Goal: Communication & Community: Connect with others

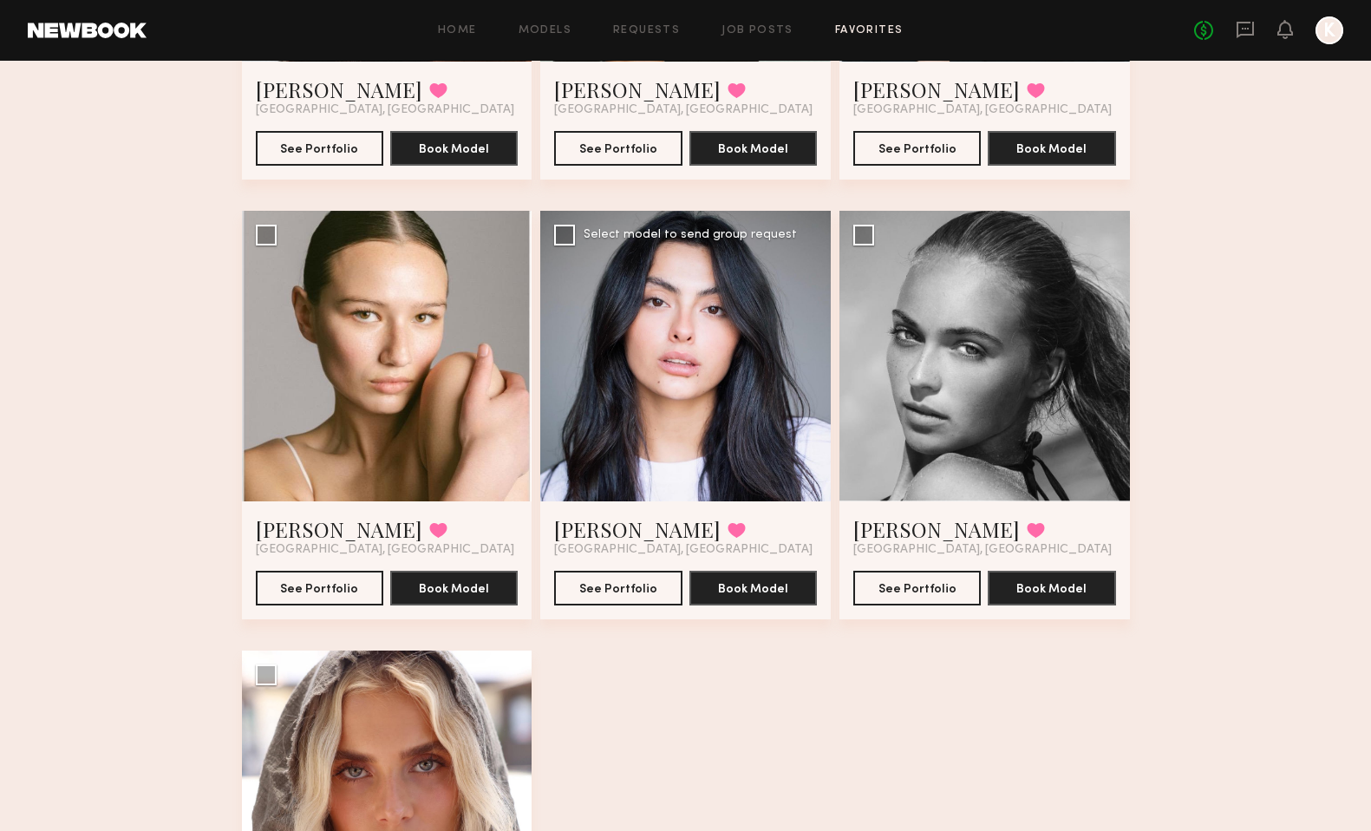
scroll to position [871, 0]
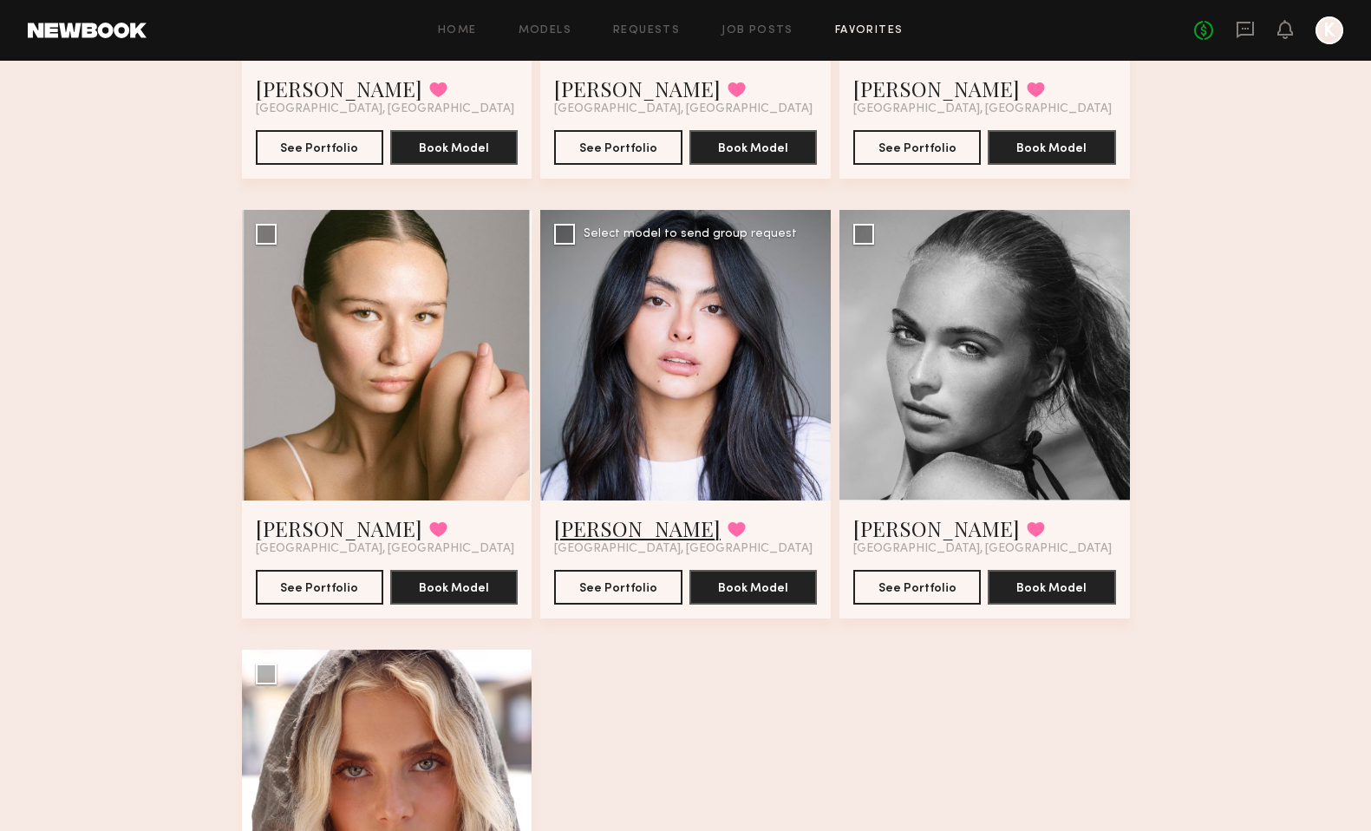
click at [565, 532] on link "Fifi K." at bounding box center [637, 528] width 166 height 28
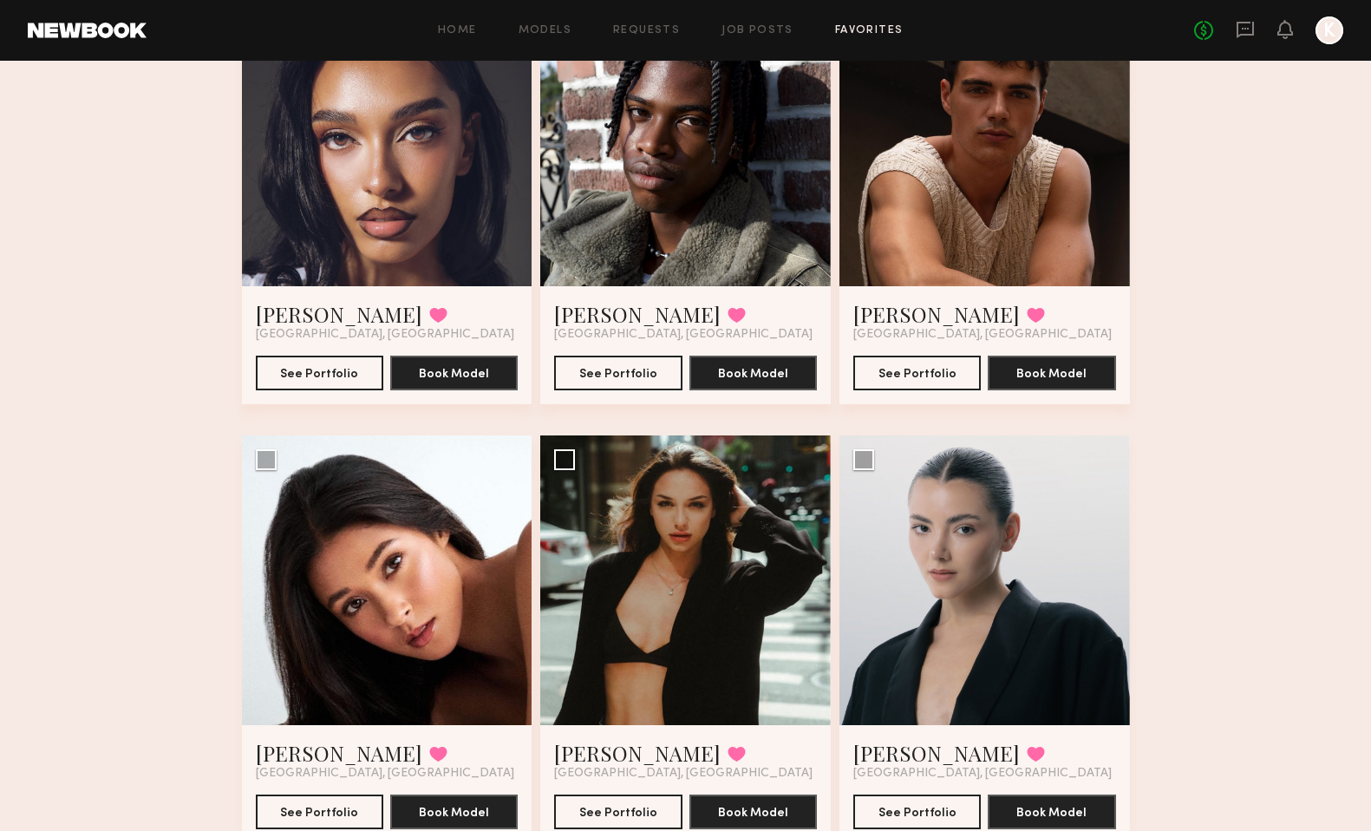
scroll to position [206, 0]
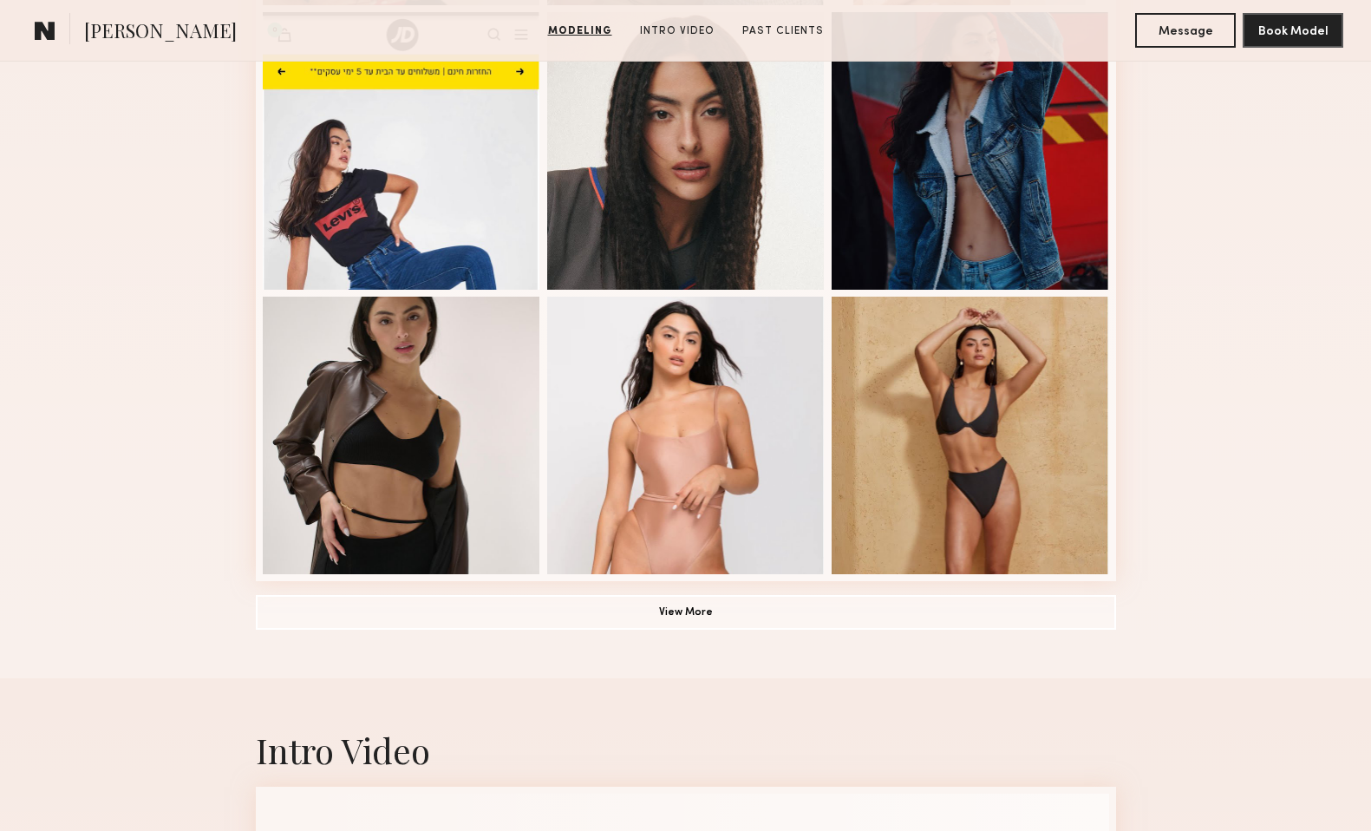
scroll to position [1068, 0]
click at [701, 617] on button "View More" at bounding box center [686, 612] width 860 height 35
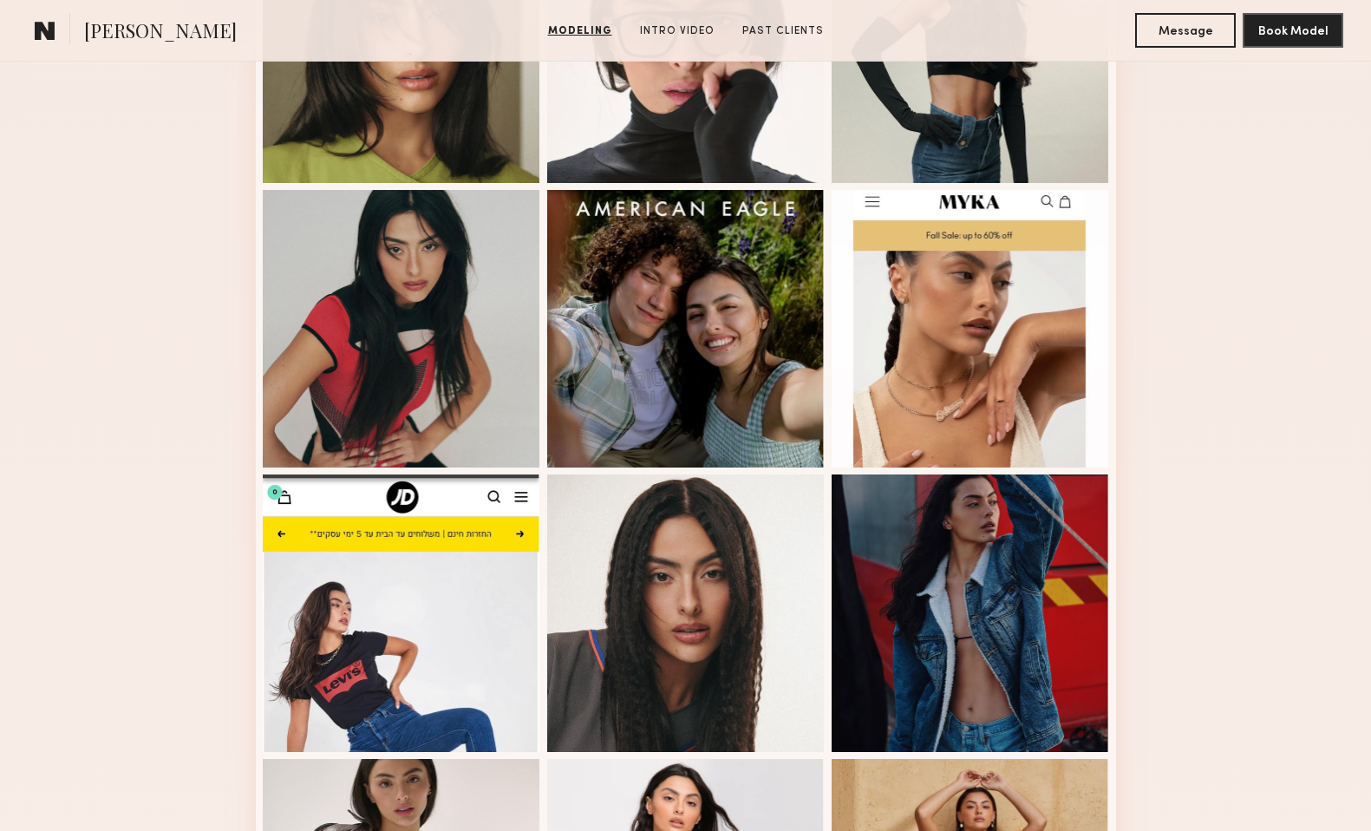
scroll to position [0, 0]
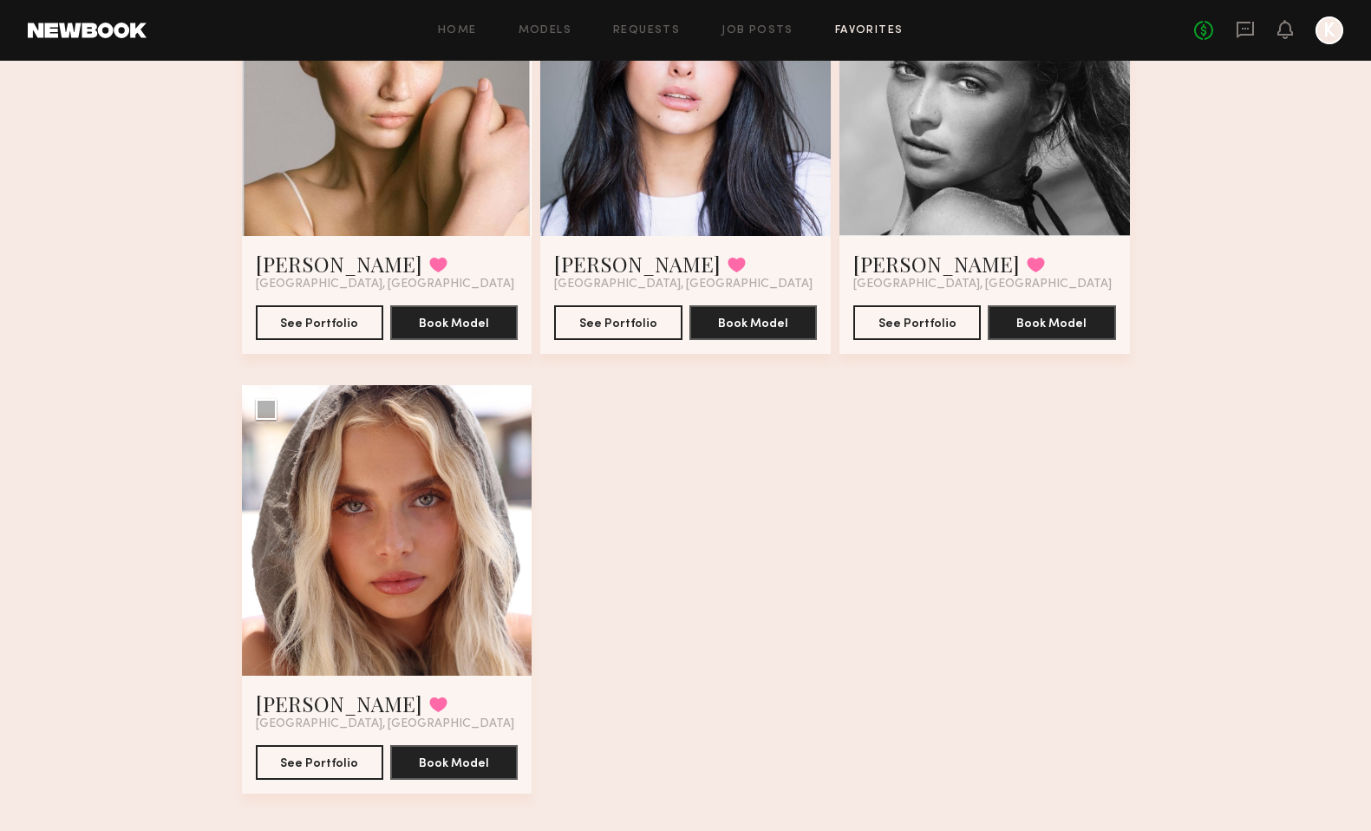
scroll to position [1125, 0]
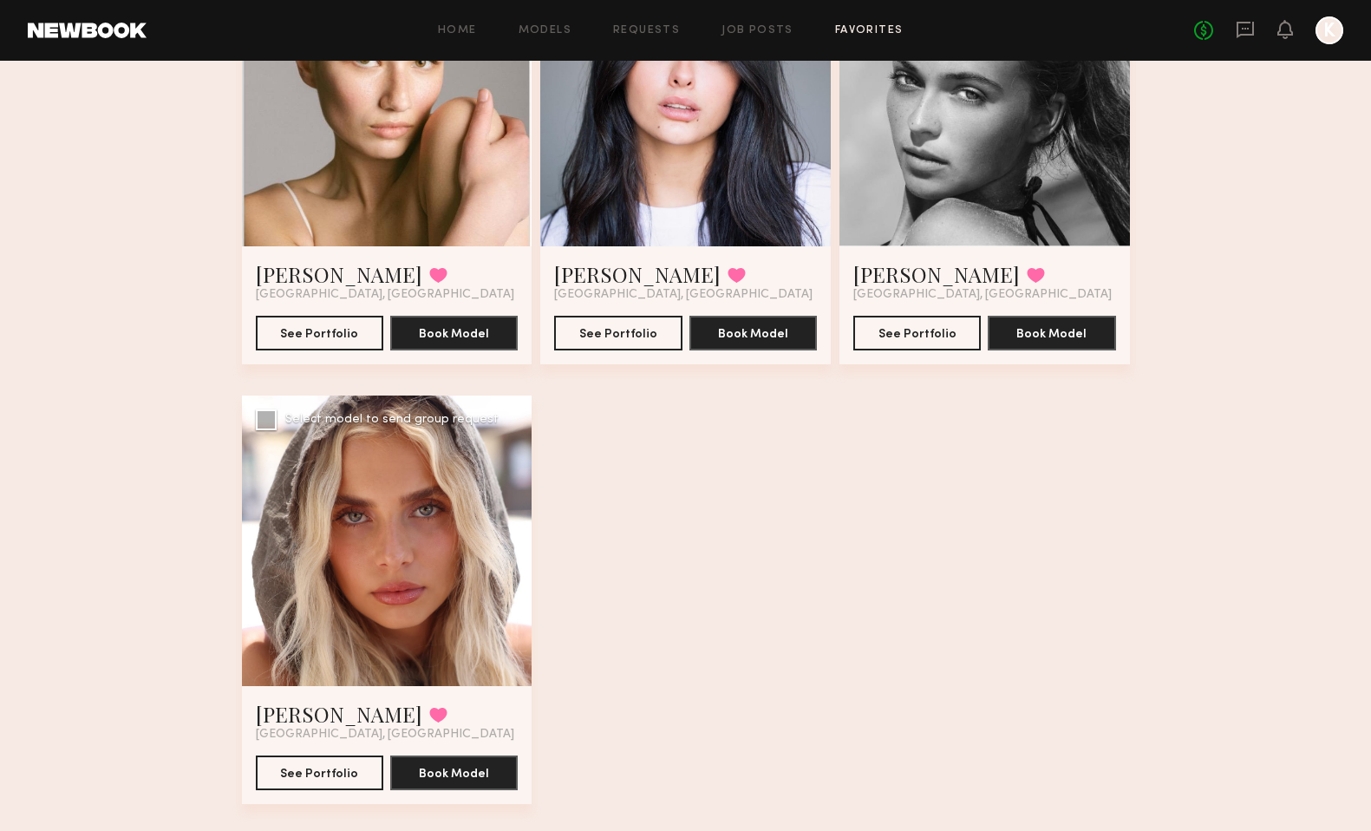
click at [395, 630] on div at bounding box center [387, 540] width 290 height 290
click at [277, 717] on link "Allea S." at bounding box center [339, 714] width 166 height 28
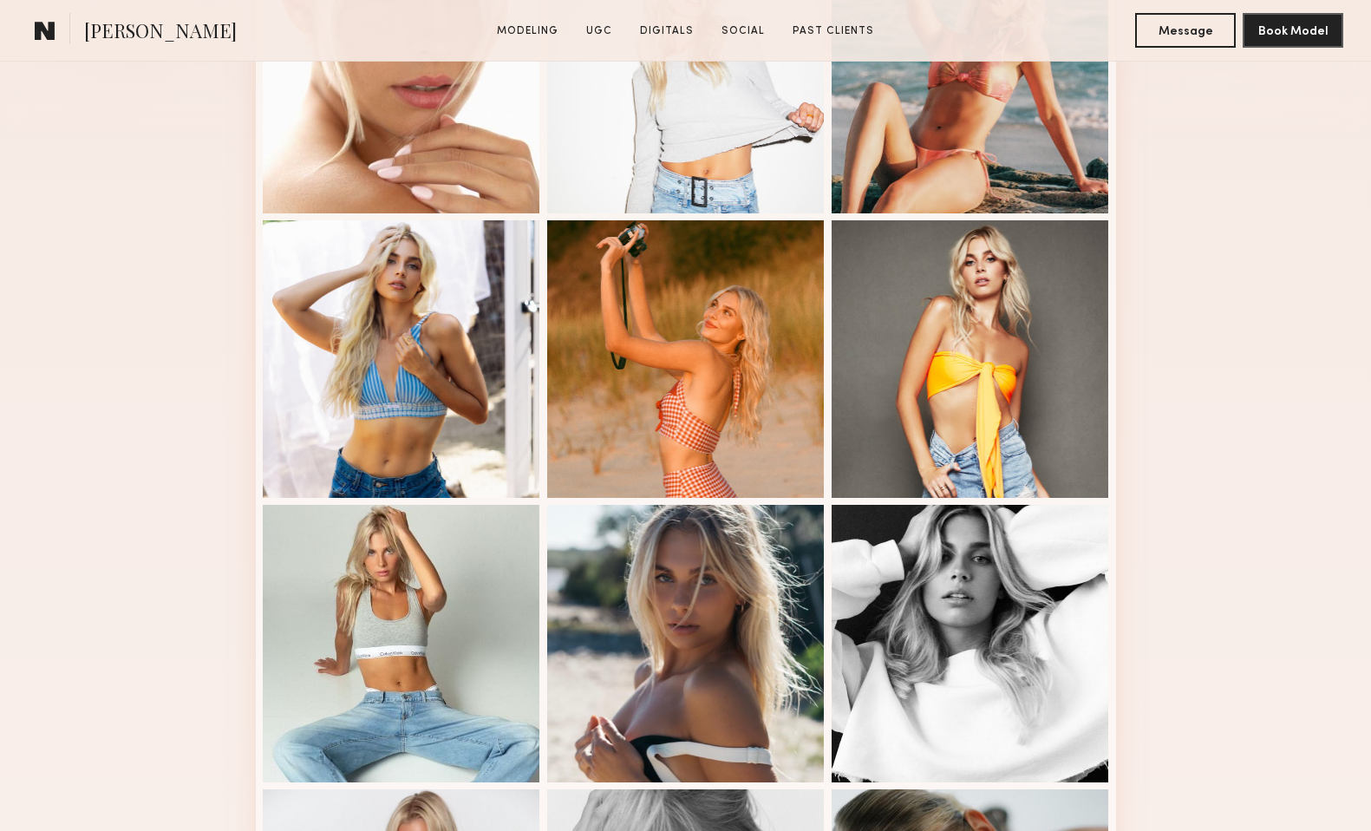
scroll to position [675, 0]
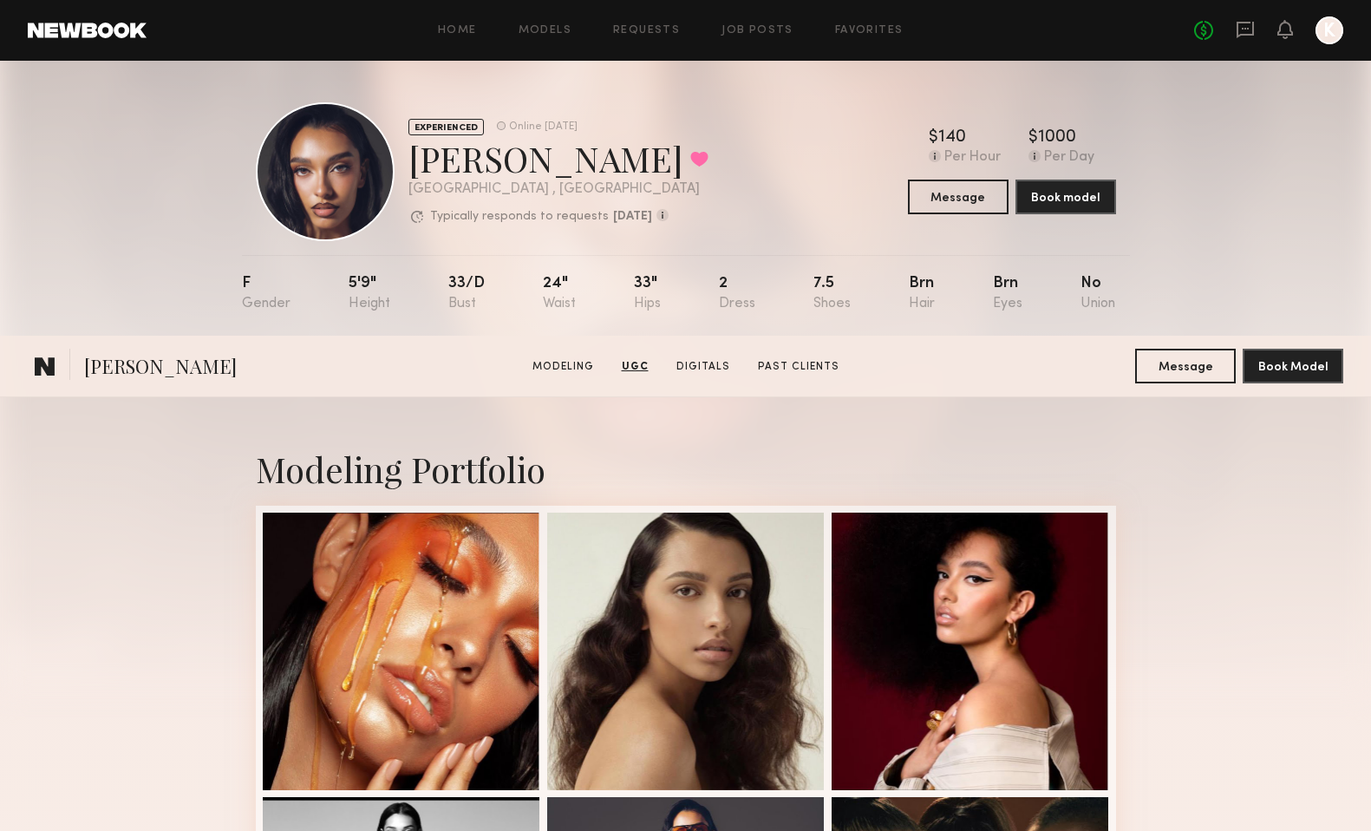
scroll to position [1719, 0]
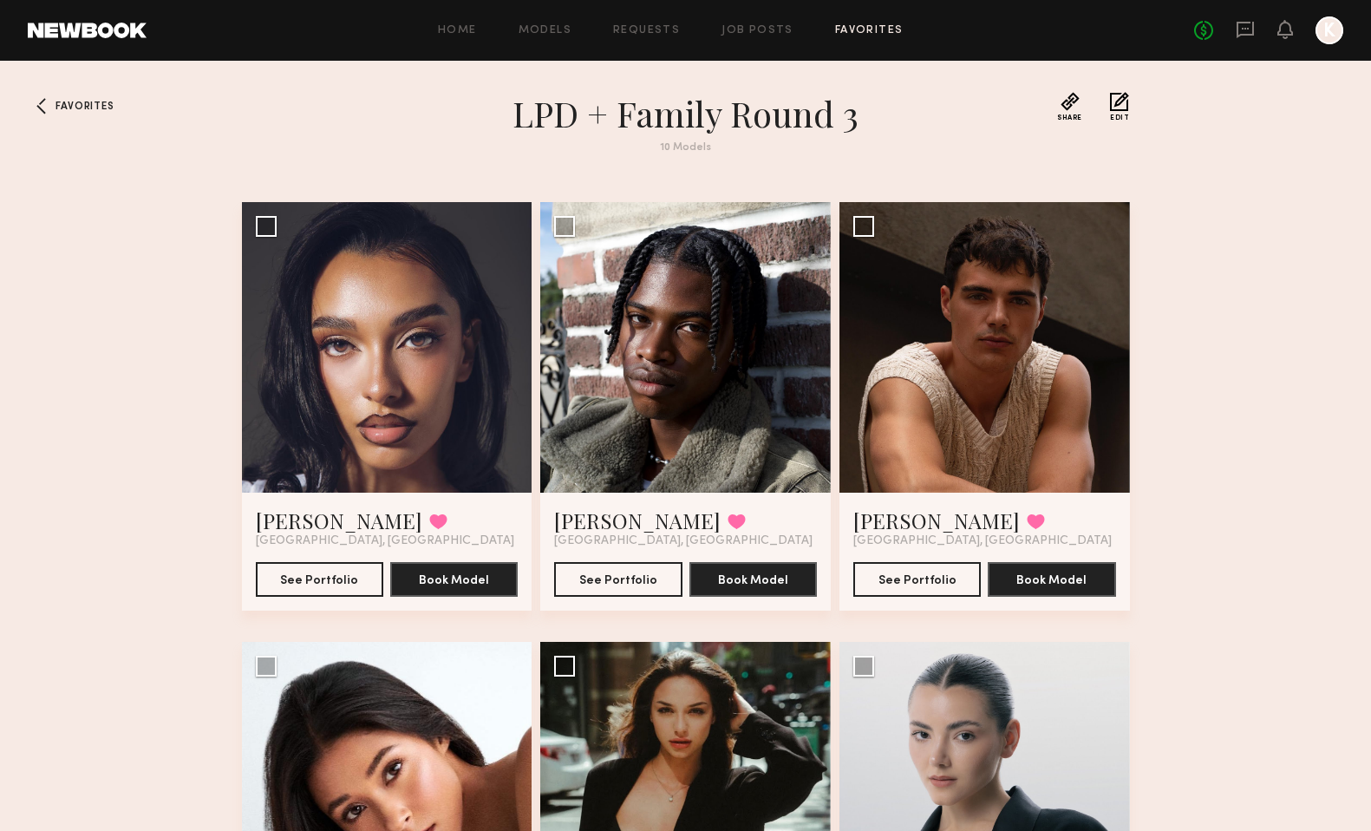
click at [554, 21] on div "Home Models Requests Job Posts Favorites Sign Out No fees up to $5,000 K" at bounding box center [745, 30] width 1197 height 28
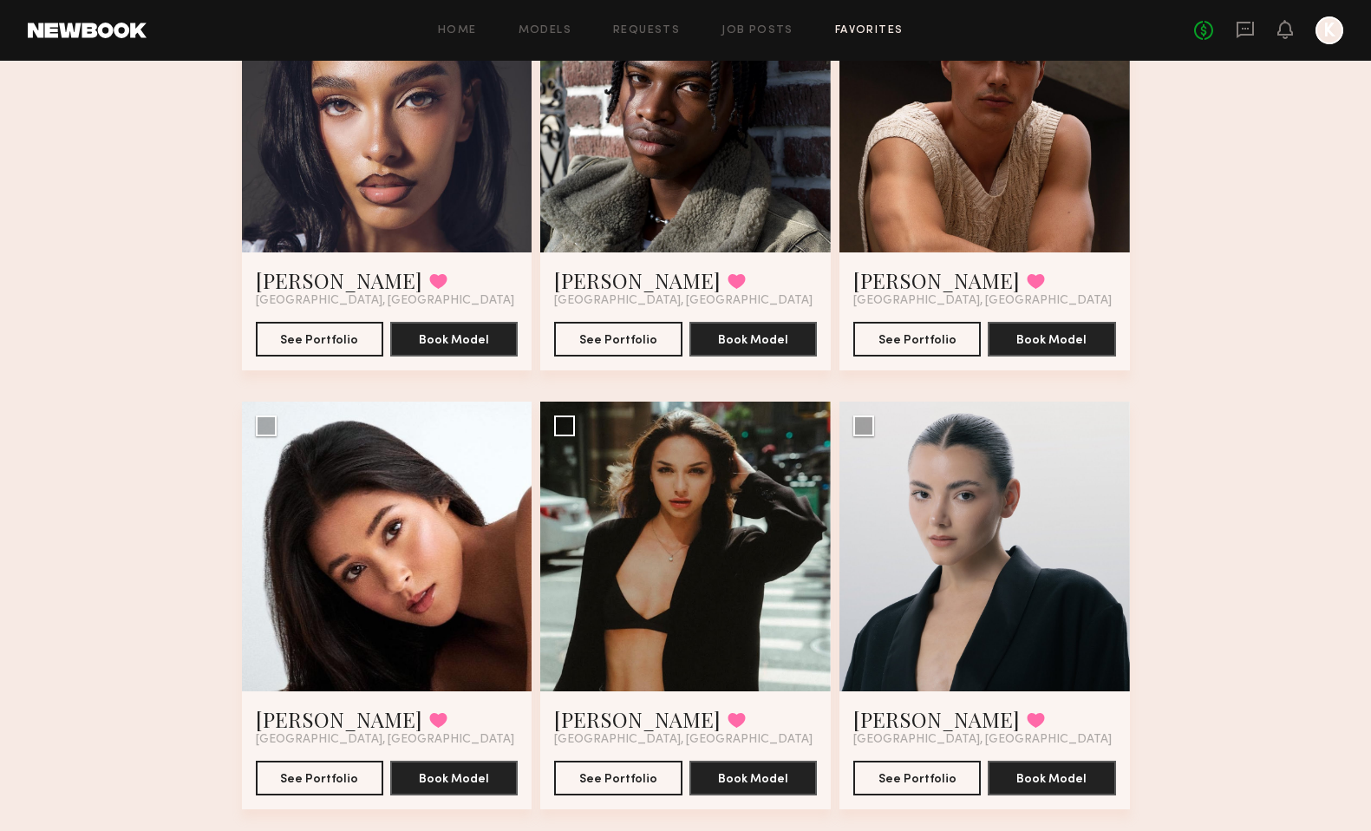
scroll to position [239, 0]
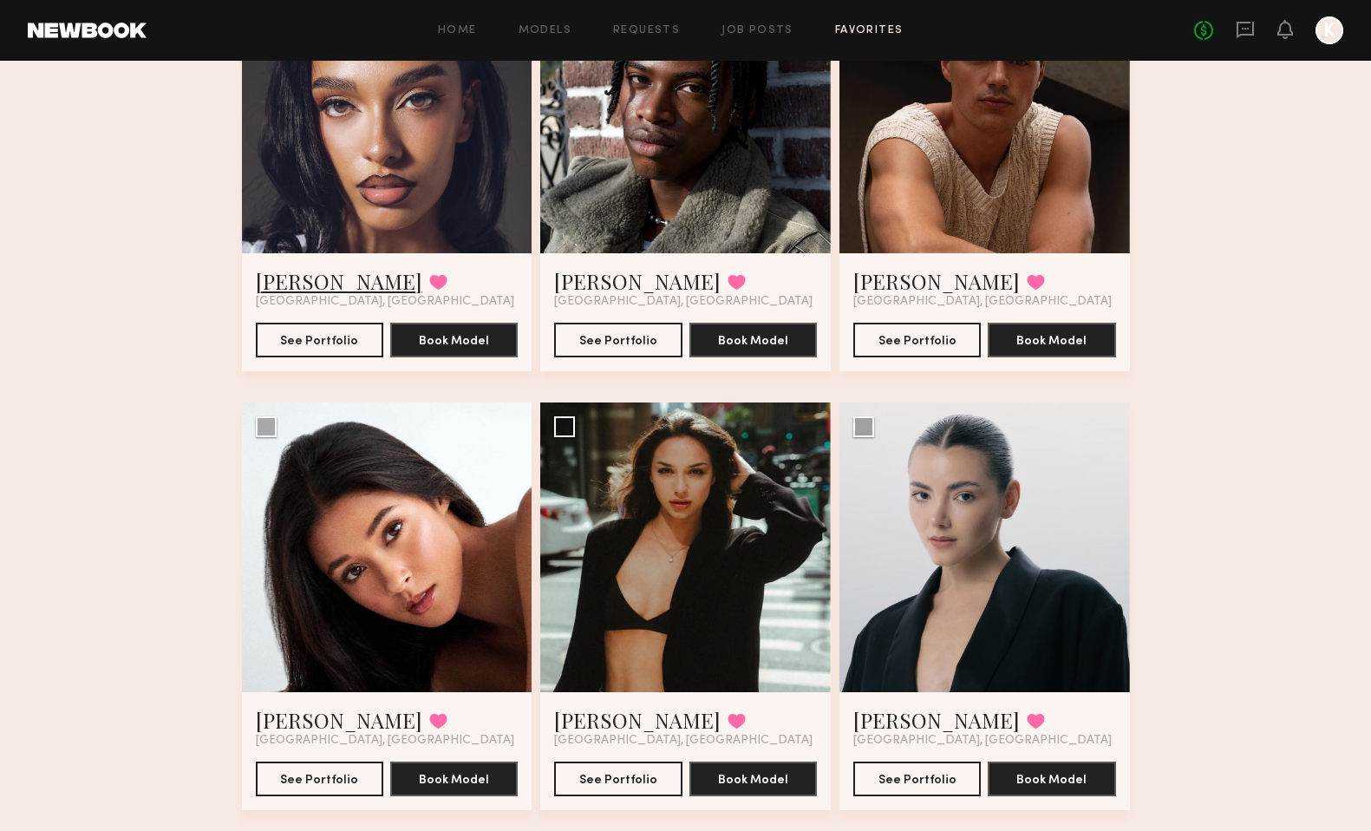
click at [303, 287] on link "[PERSON_NAME]" at bounding box center [339, 281] width 166 height 28
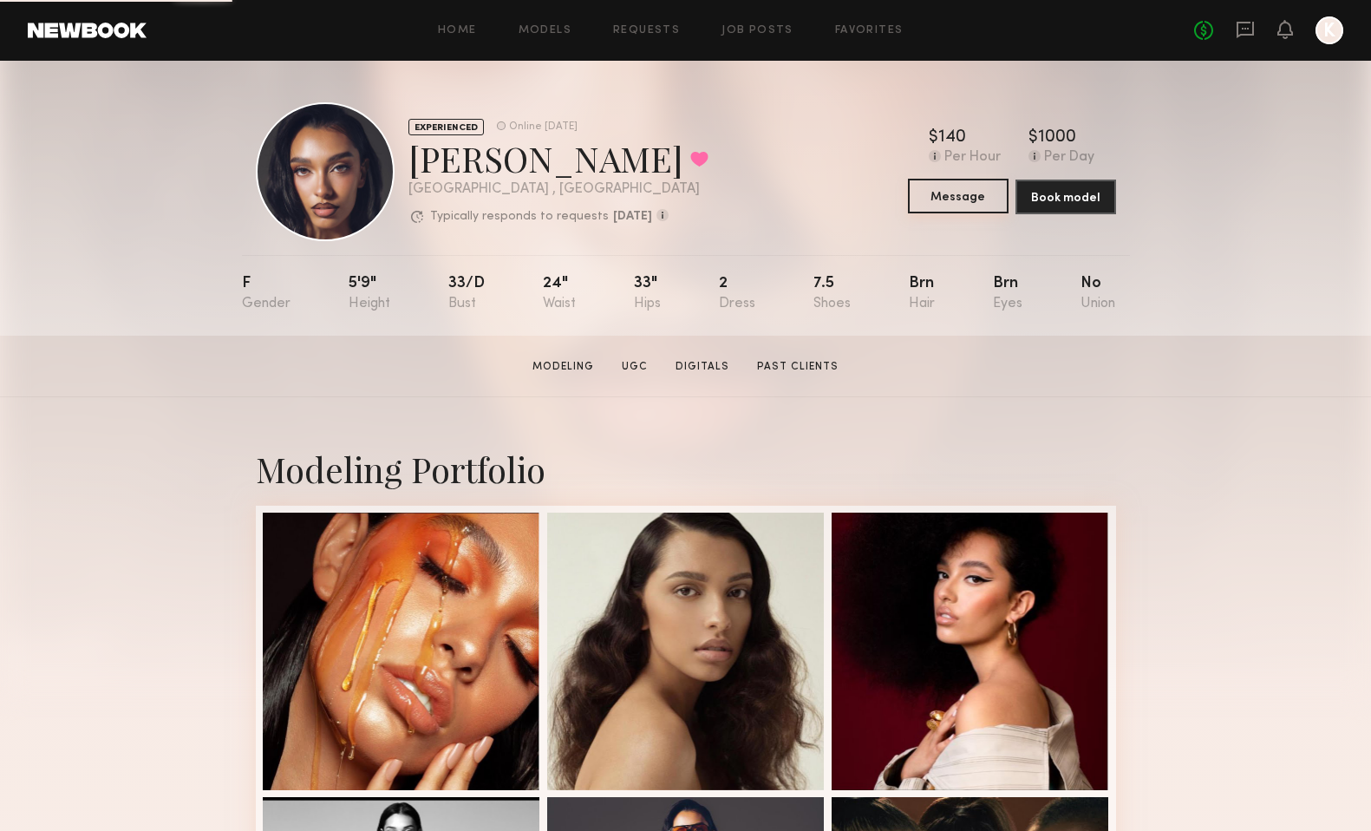
click at [963, 201] on button "Message" at bounding box center [958, 196] width 101 height 35
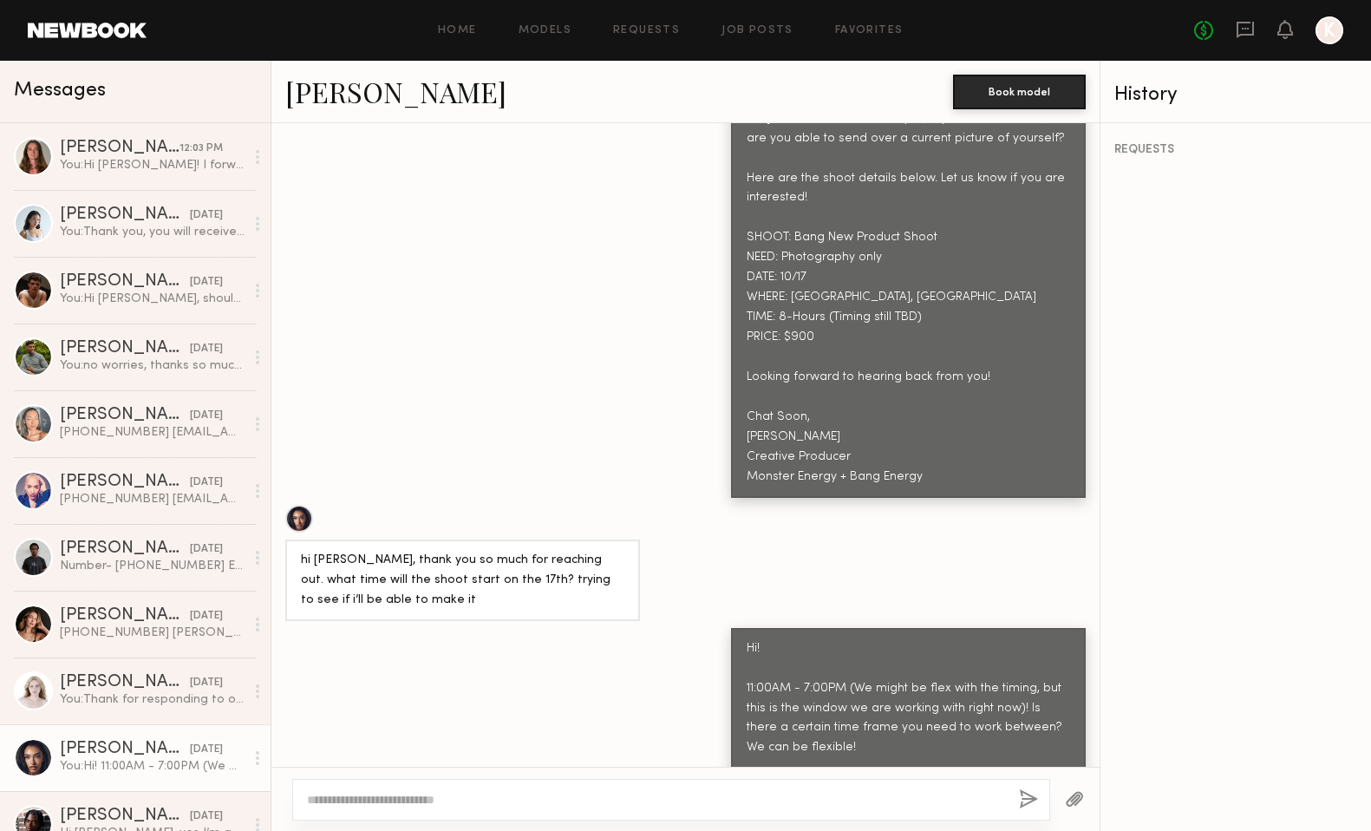
scroll to position [894, 0]
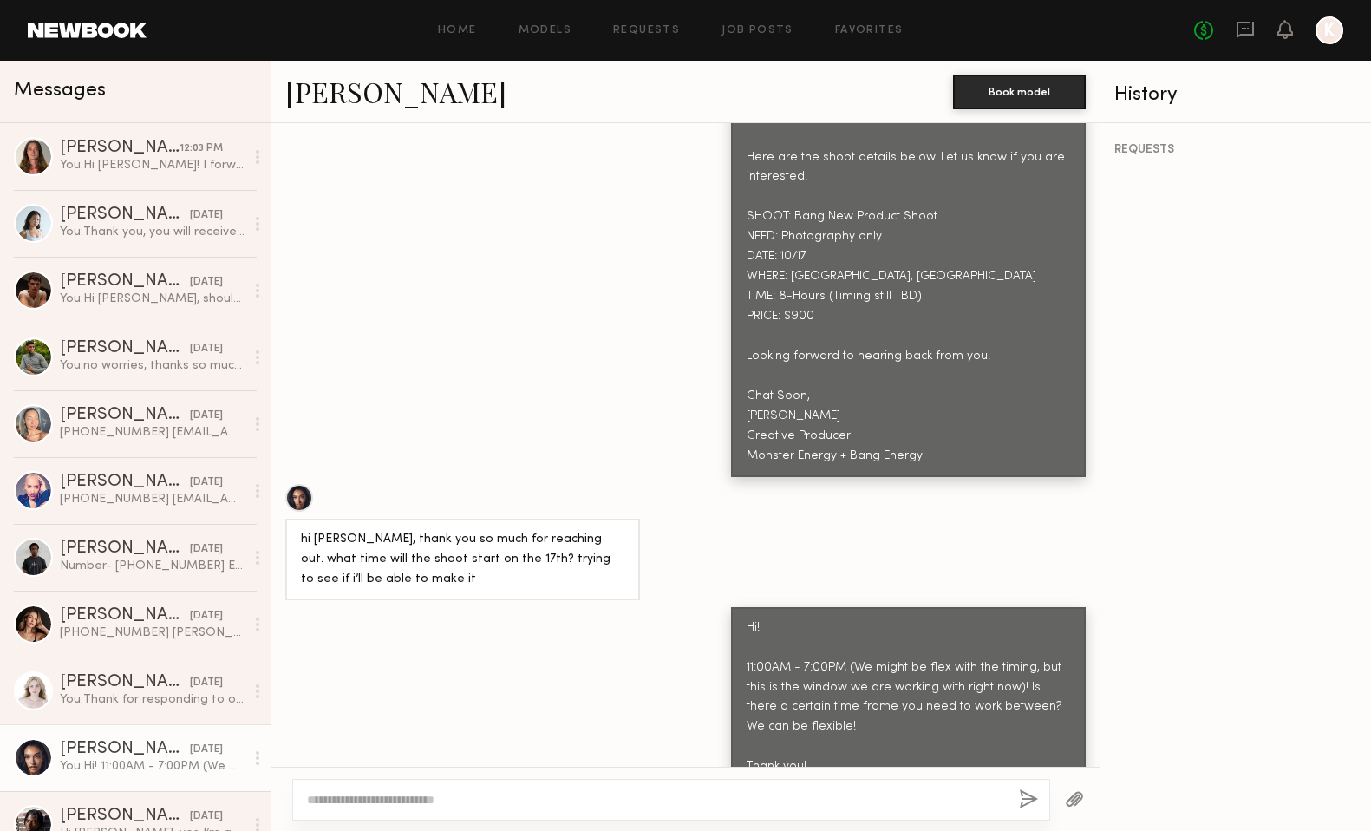
click at [543, 794] on textarea at bounding box center [656, 799] width 698 height 17
type textarea "**********"
click at [1028, 795] on button "button" at bounding box center [1028, 800] width 19 height 22
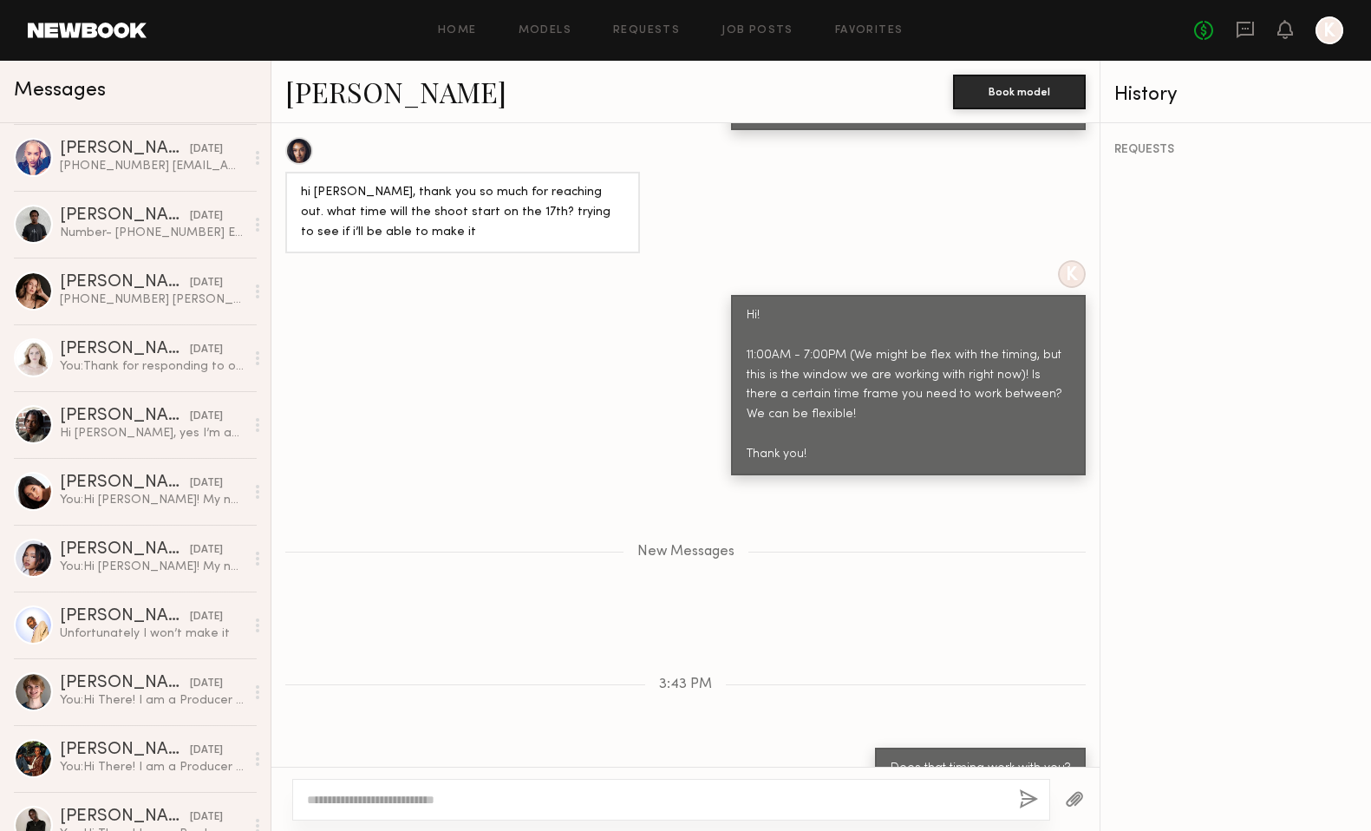
scroll to position [398, 0]
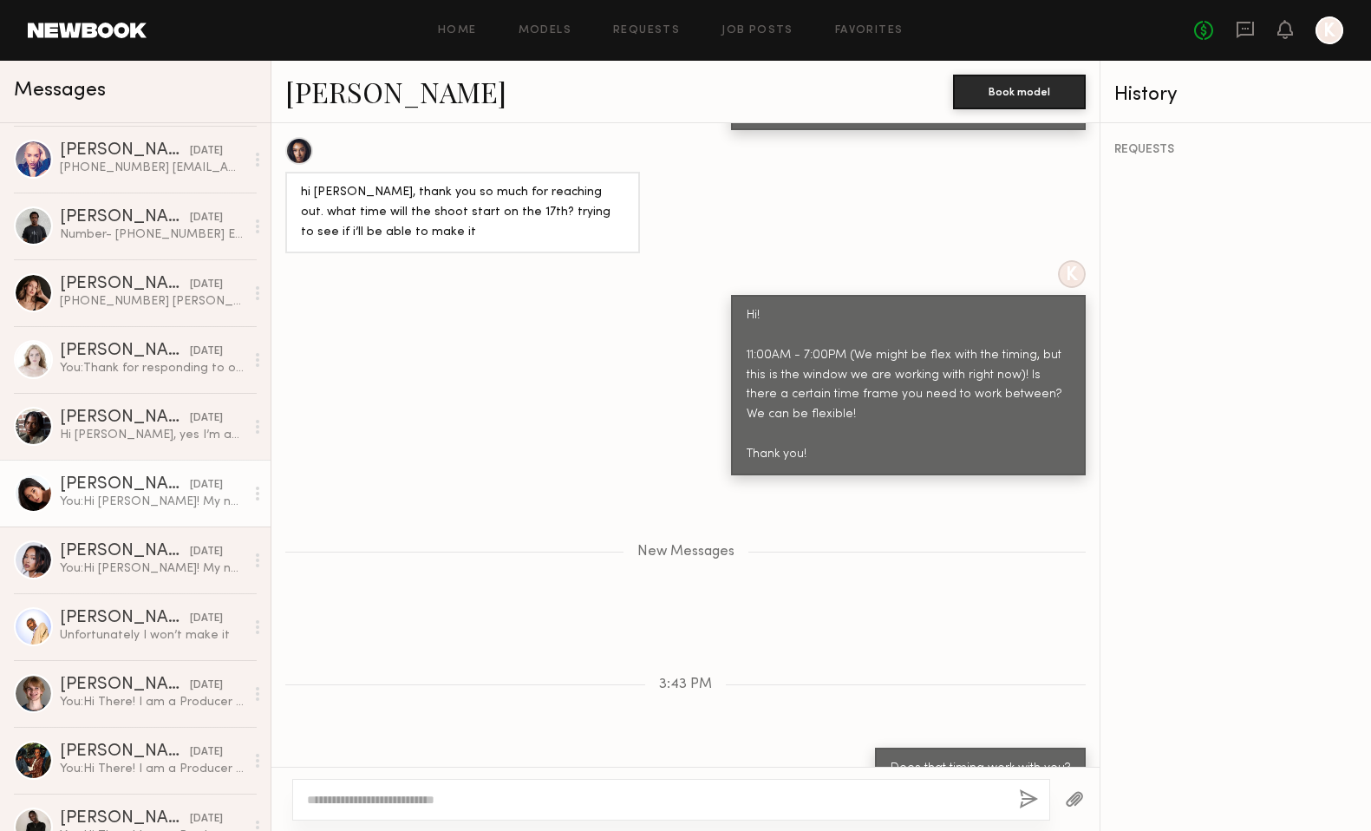
click at [127, 498] on div "You: Hi Giti! My name is Kayla Selenski and I am a Producer for Monster Energy …" at bounding box center [152, 501] width 185 height 16
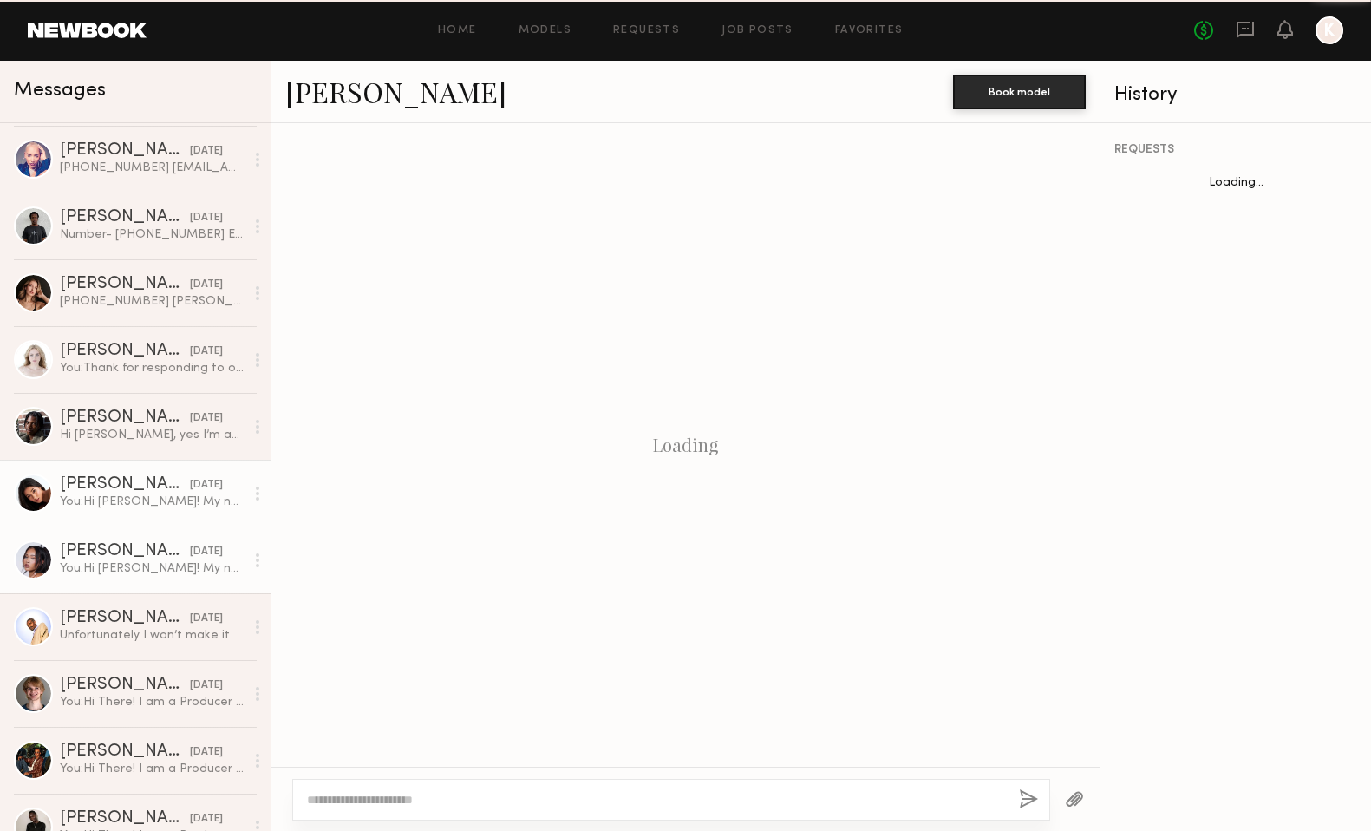
scroll to position [584, 0]
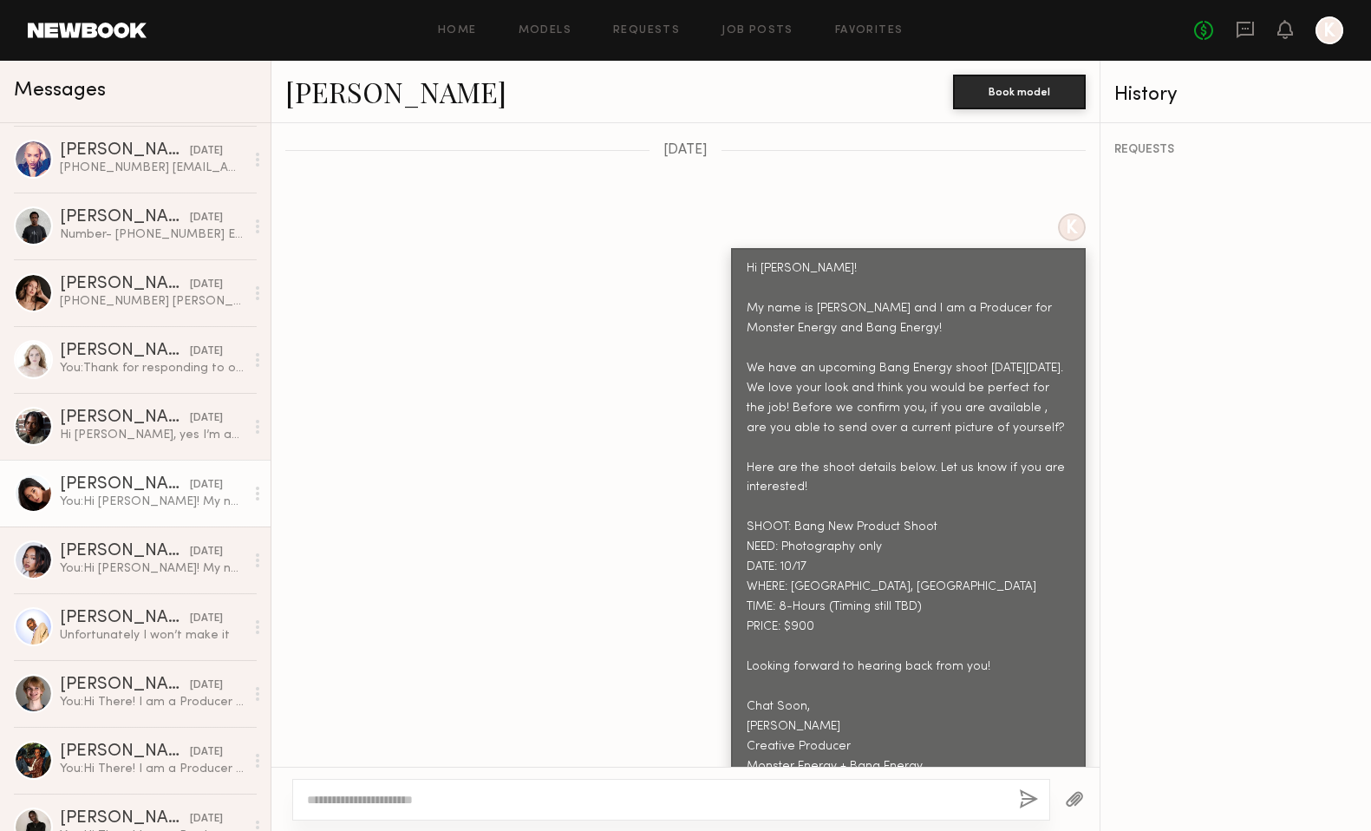
click at [585, 796] on textarea at bounding box center [656, 799] width 698 height 17
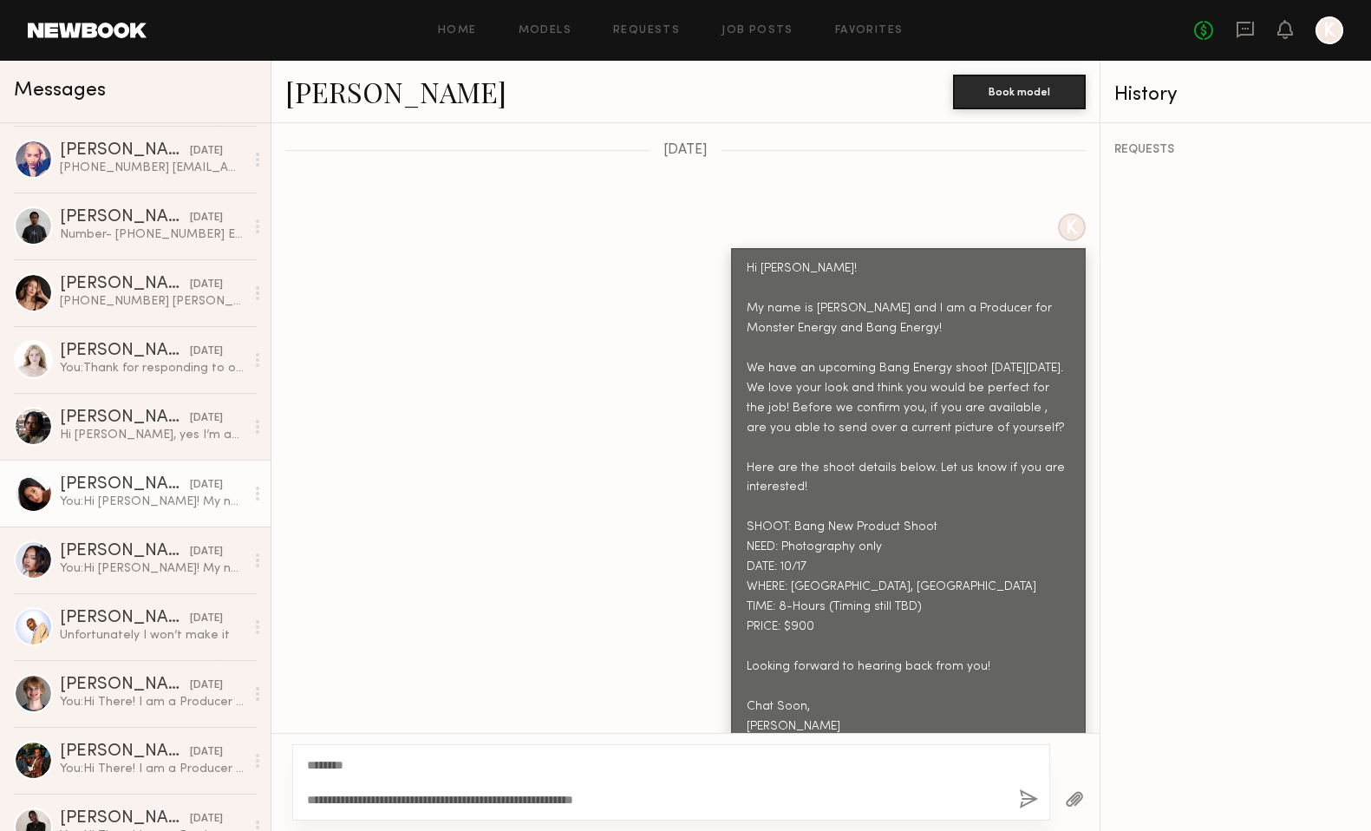
type textarea "**********"
click at [1018, 793] on div "**********" at bounding box center [671, 782] width 758 height 76
click at [1032, 804] on button "button" at bounding box center [1028, 800] width 19 height 22
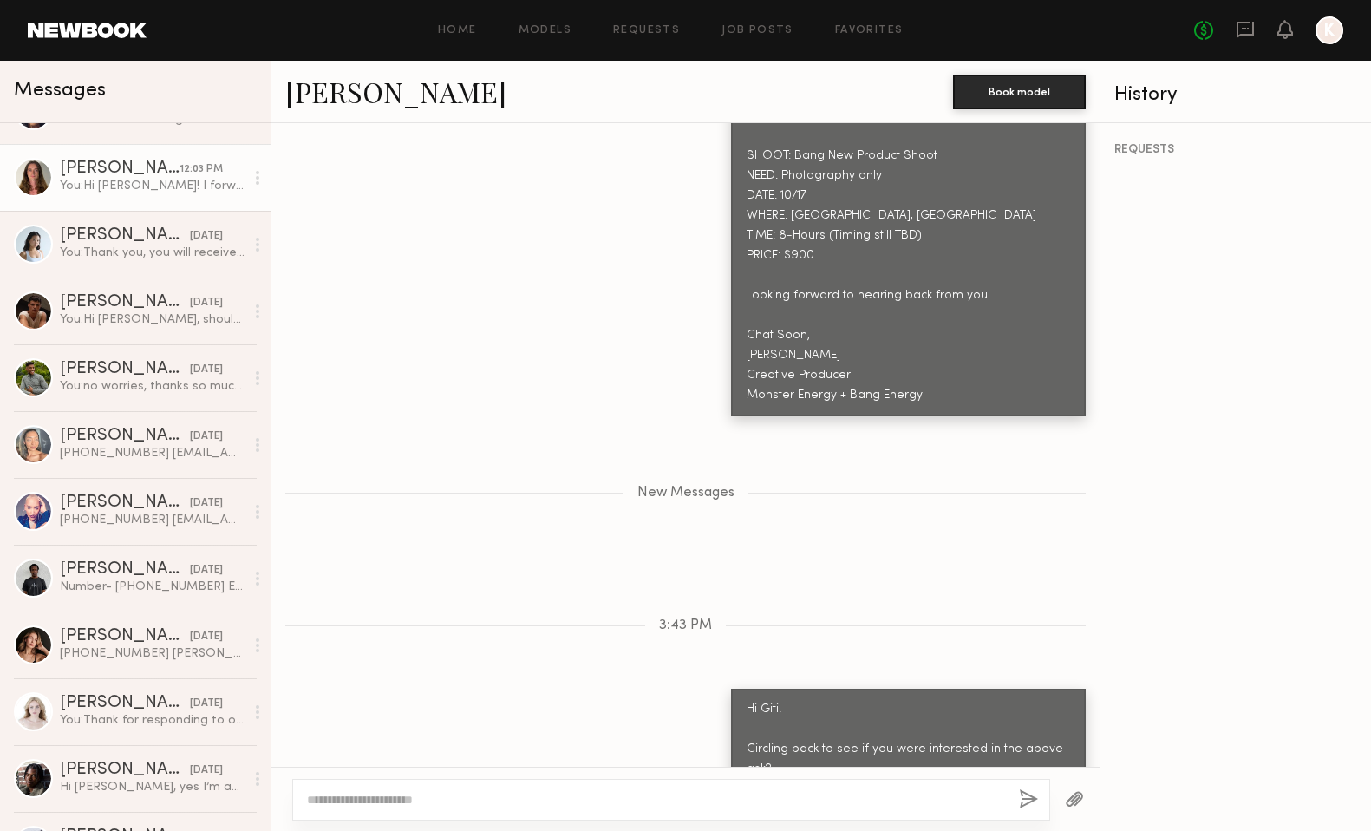
scroll to position [117, 0]
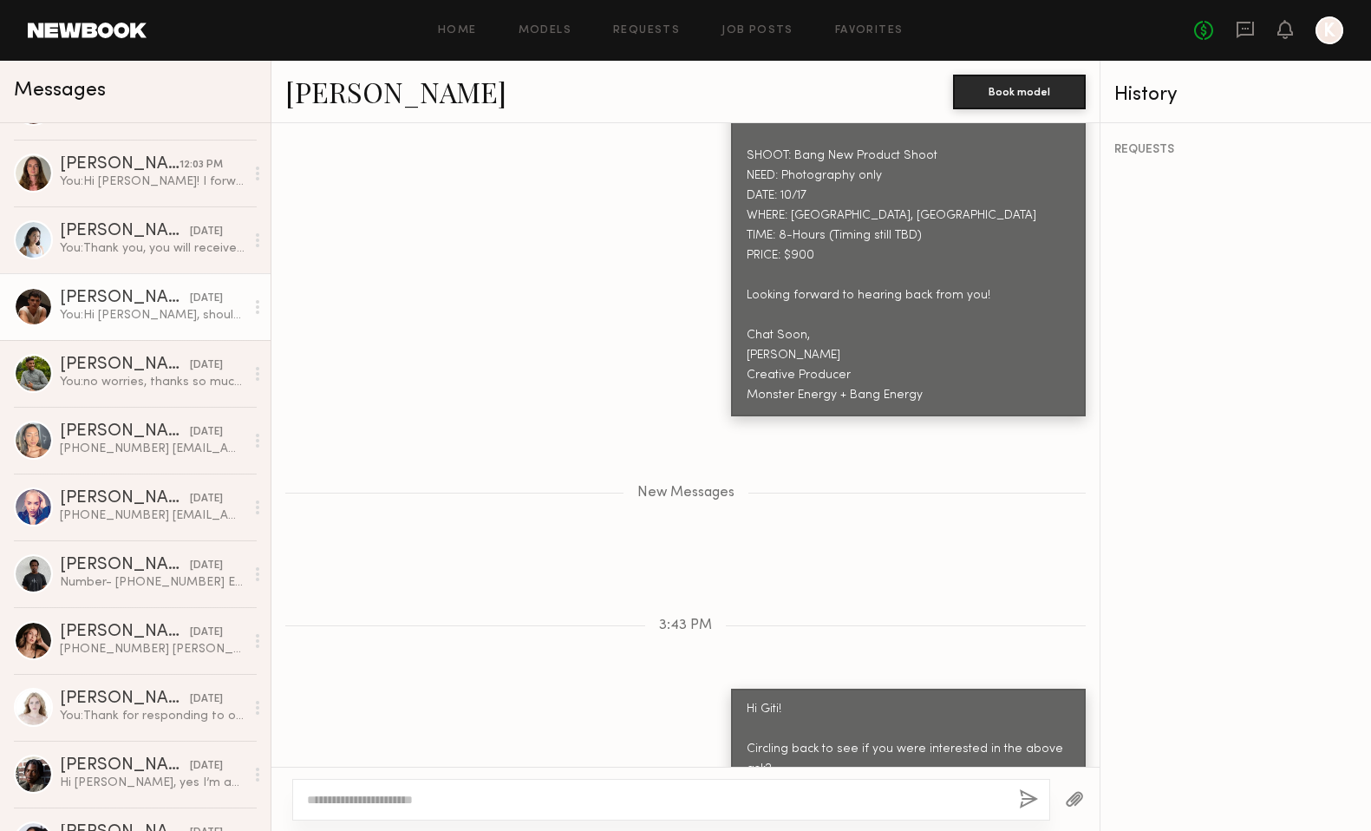
click at [140, 297] on div "Sterling R." at bounding box center [125, 298] width 130 height 17
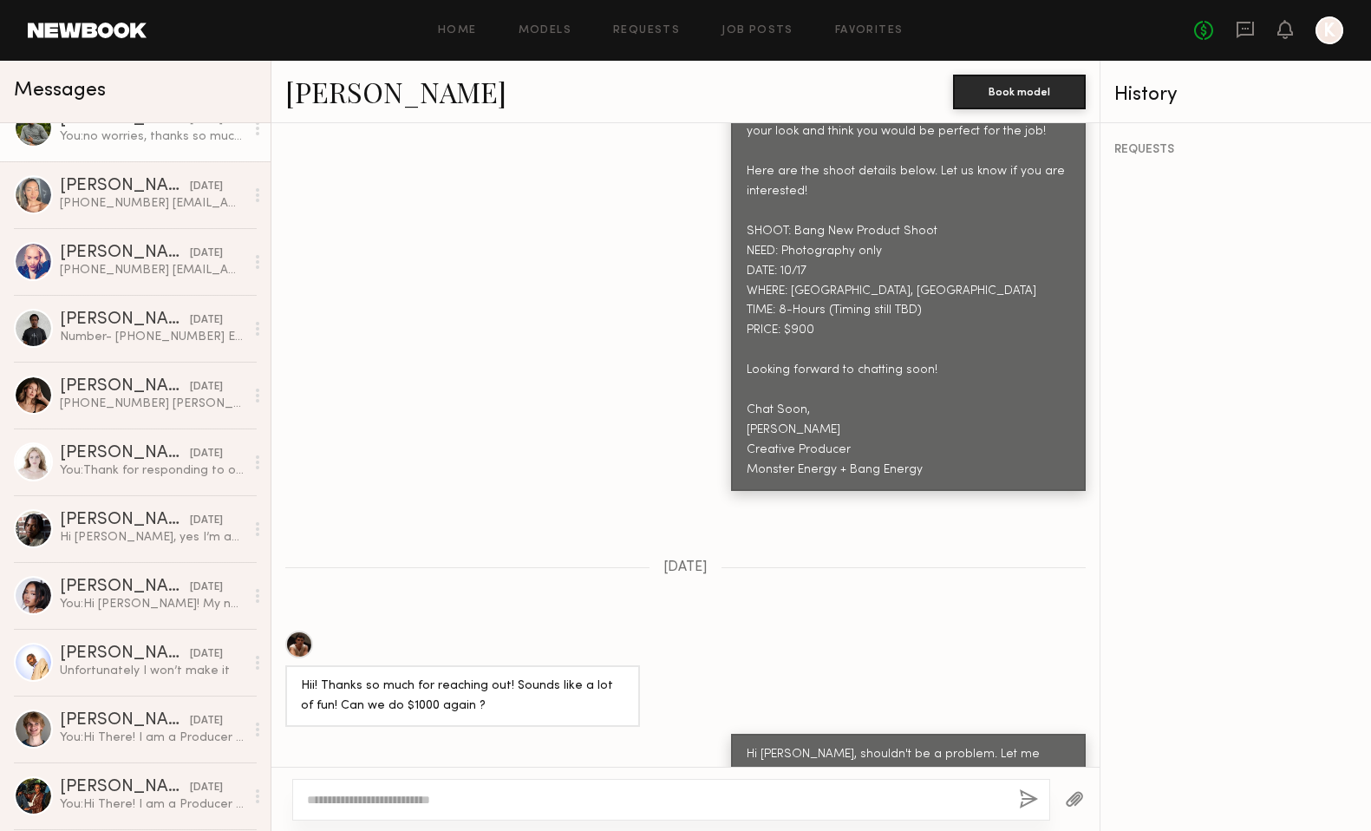
scroll to position [371, 0]
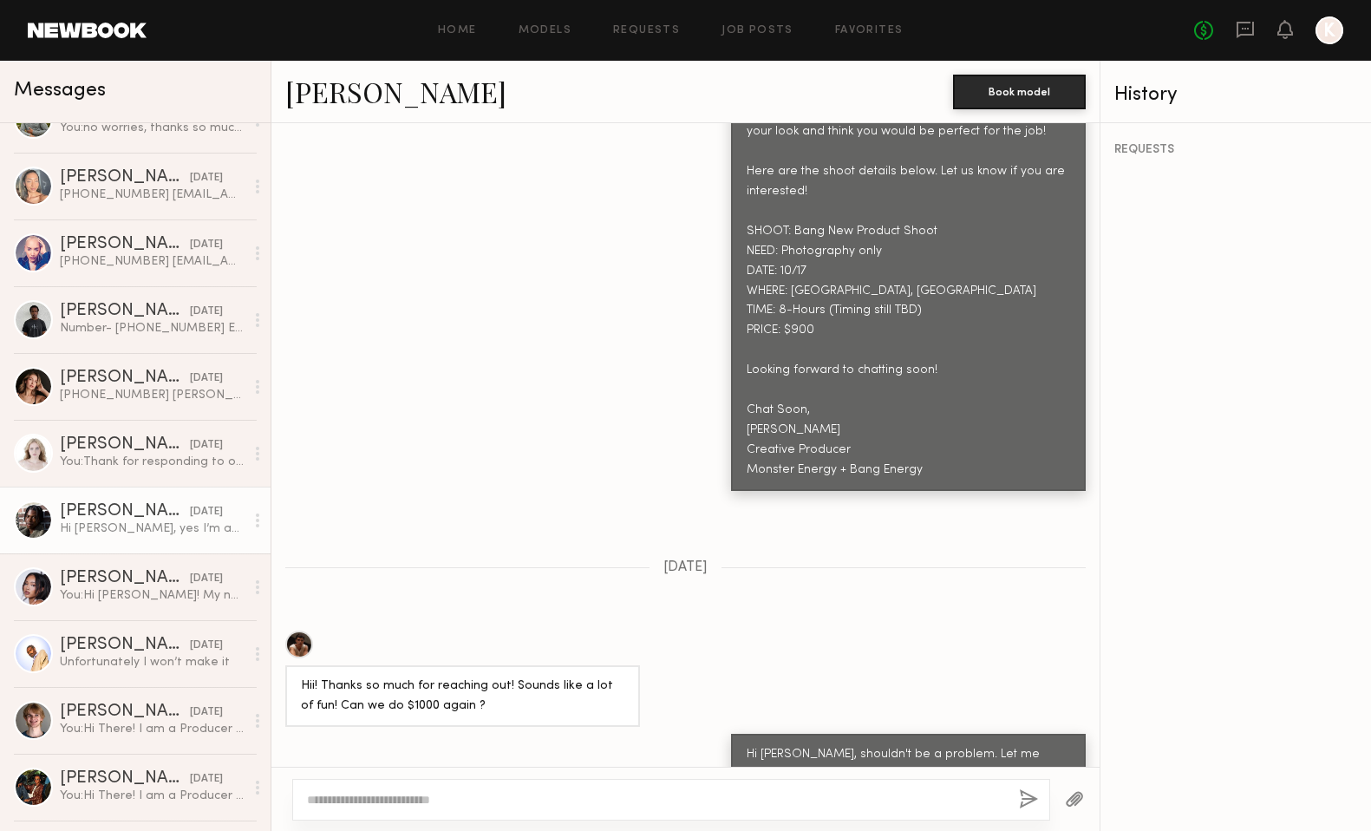
click at [104, 520] on div "Hi Kayla, yes I’m available Friday 10/17. Here is a current photo. Let me know …" at bounding box center [152, 528] width 185 height 16
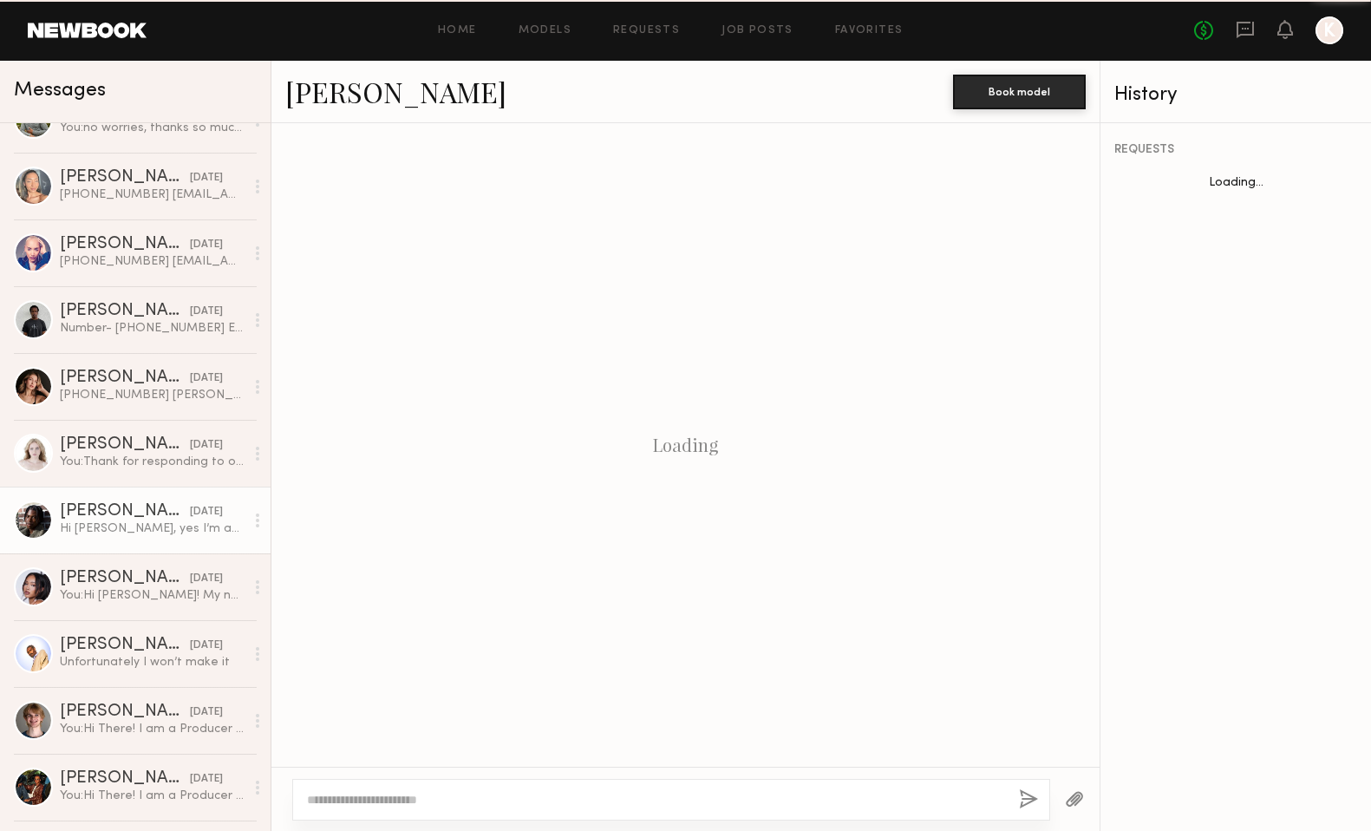
scroll to position [1034, 0]
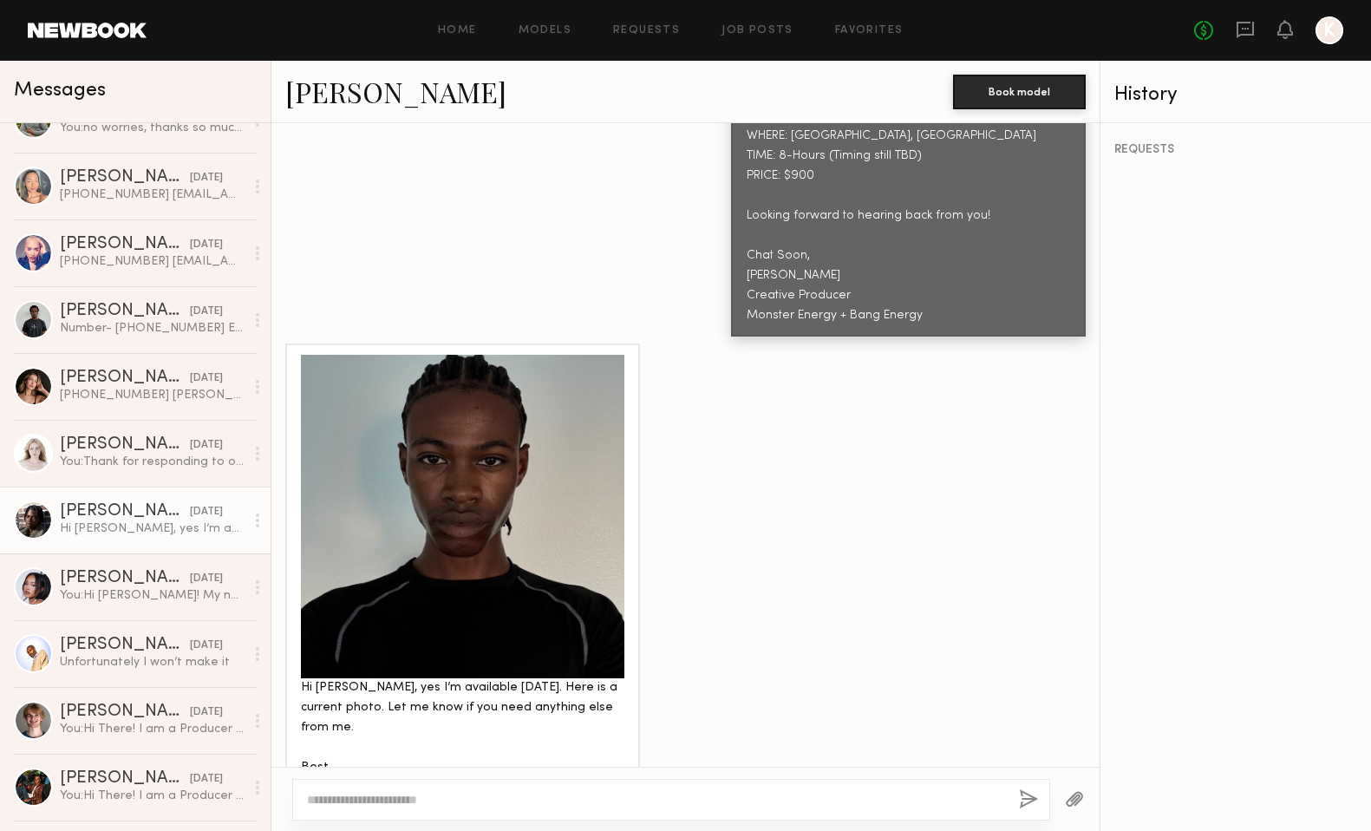
click at [768, 623] on div "Hi Kayla, yes I’m available Friday 10/17. Here is a current photo. Let me know …" at bounding box center [685, 575] width 828 height 465
click at [439, 799] on textarea at bounding box center [656, 799] width 698 height 17
type textarea "**********"
click at [1020, 802] on button "button" at bounding box center [1028, 800] width 19 height 22
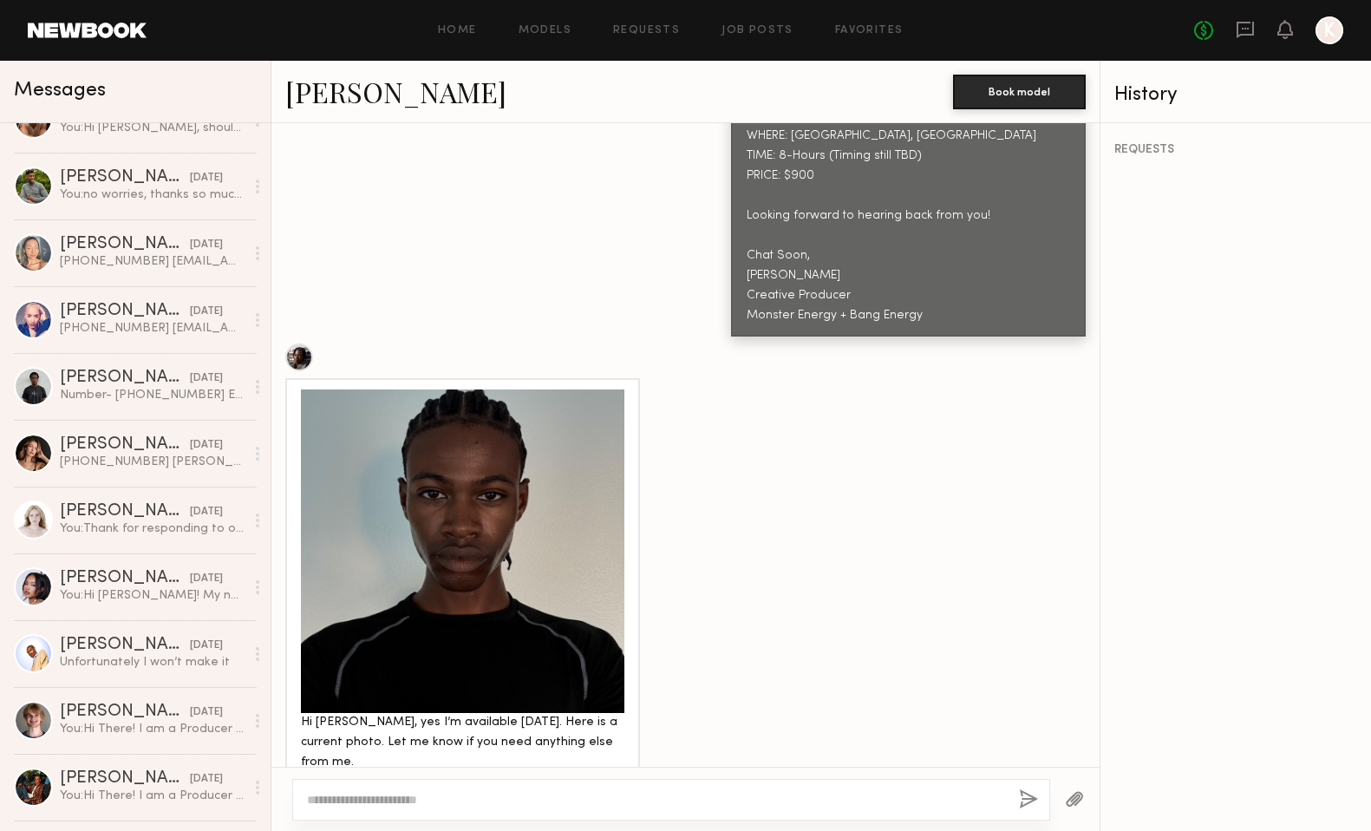
scroll to position [0, 0]
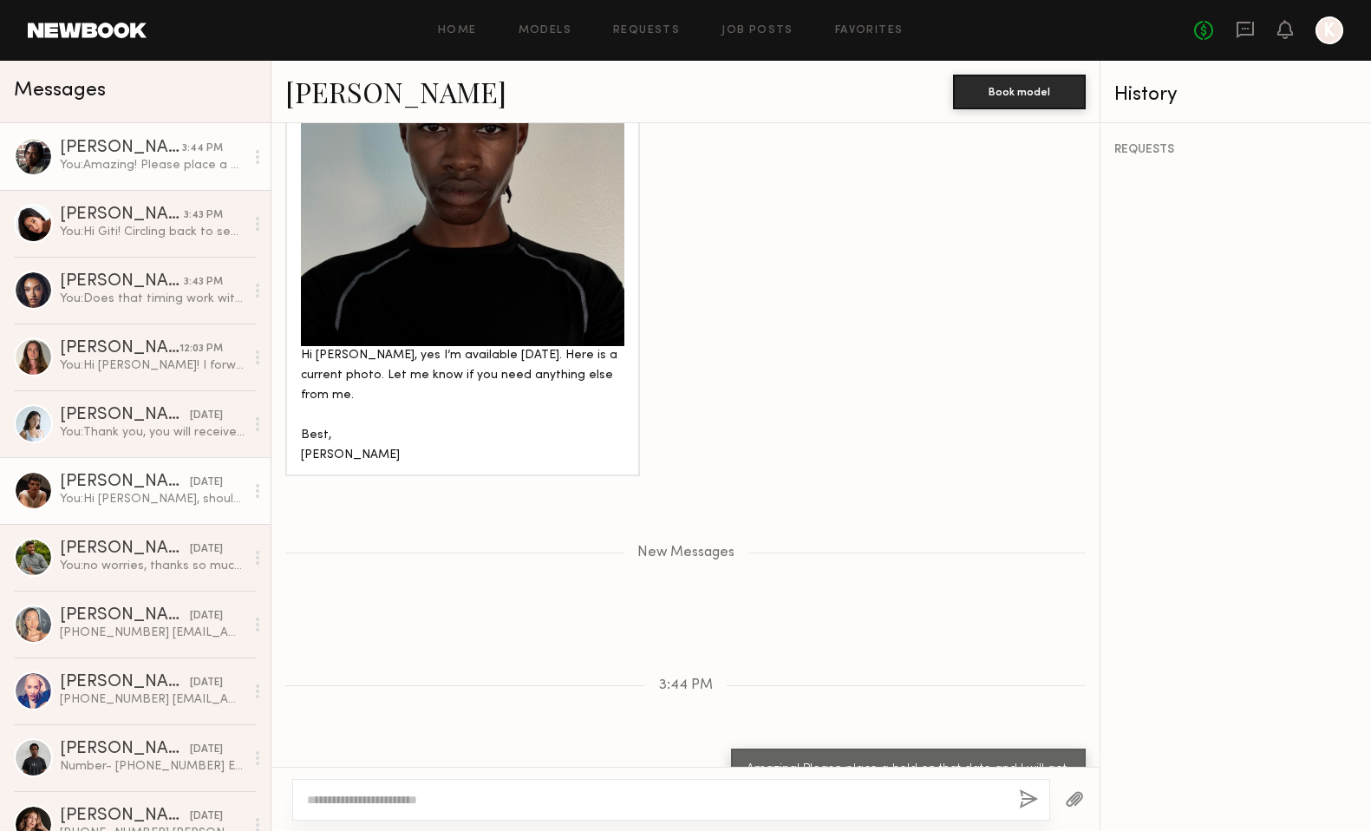
click at [147, 476] on div "Sterling R." at bounding box center [125, 481] width 130 height 17
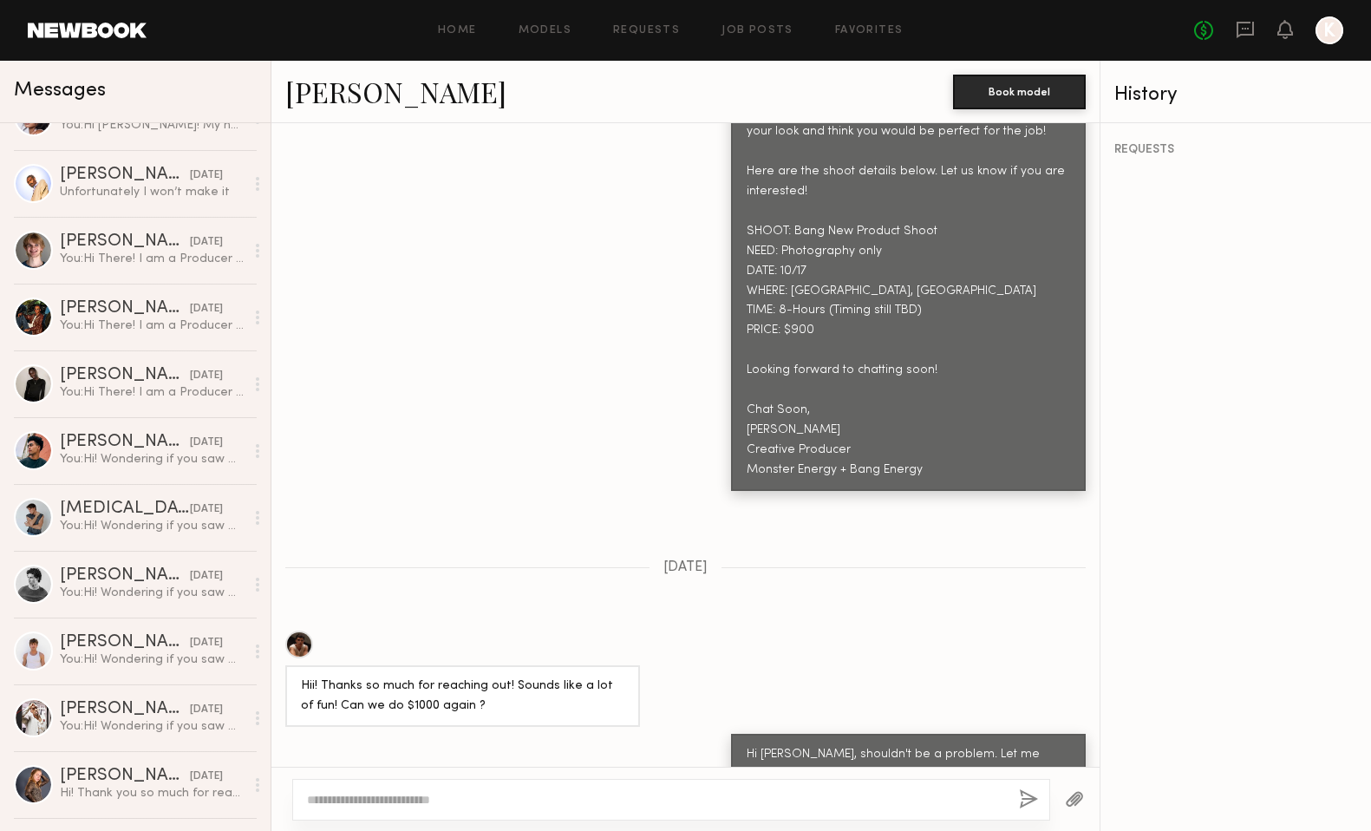
scroll to position [840, 0]
click at [164, 193] on div "Unfortunately I won’t make it" at bounding box center [152, 193] width 185 height 16
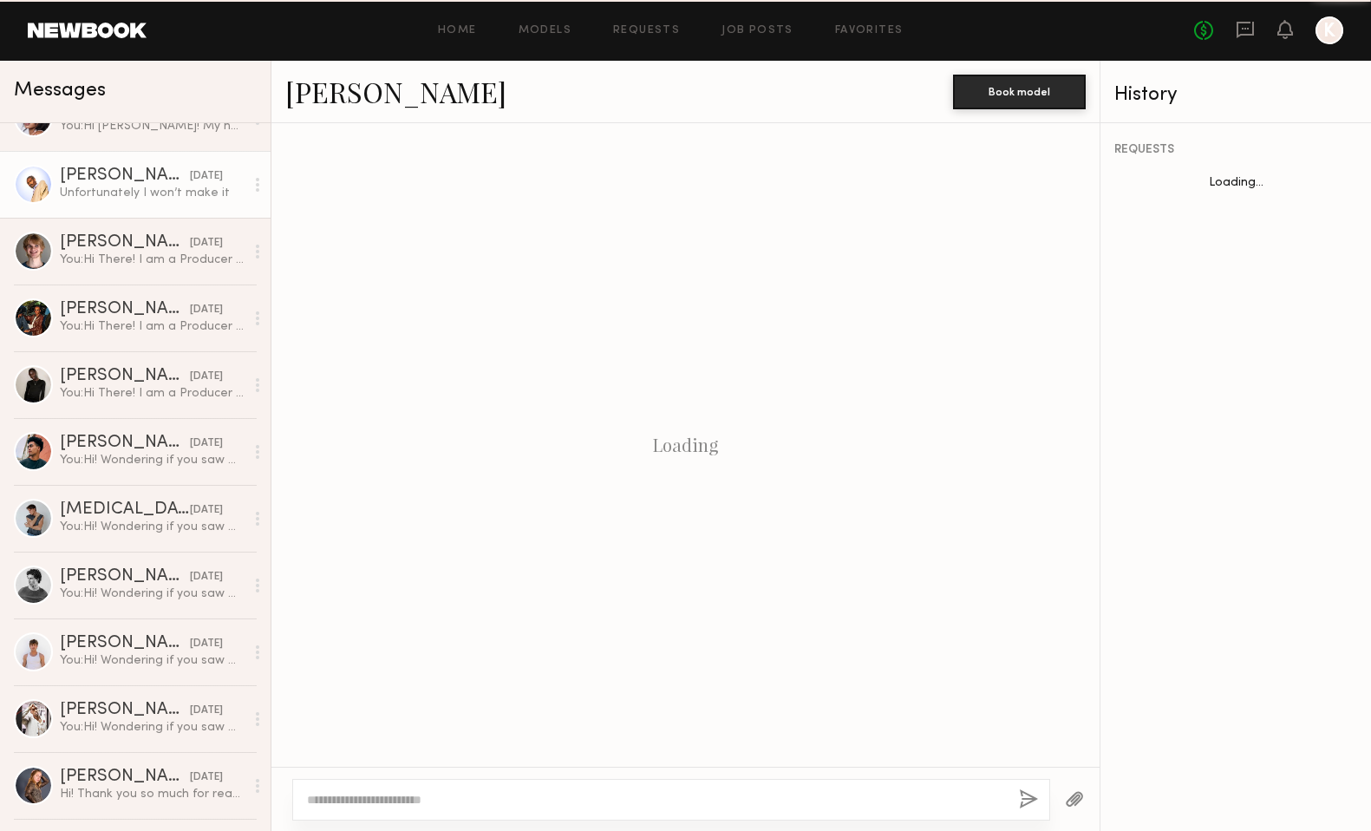
scroll to position [1081, 0]
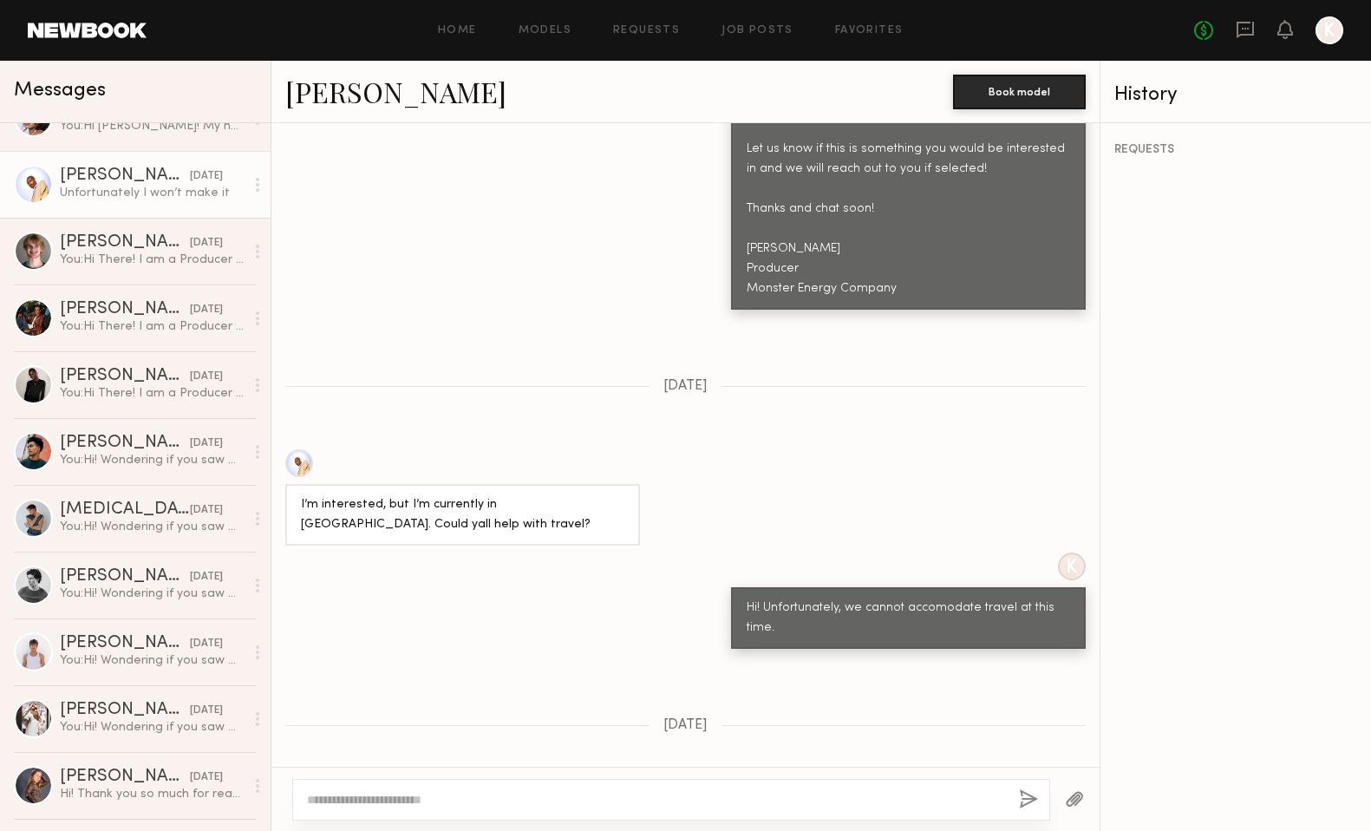
click at [336, 98] on link "Justin B." at bounding box center [395, 91] width 221 height 37
click at [695, 379] on span "09/25/2025" at bounding box center [685, 386] width 44 height 15
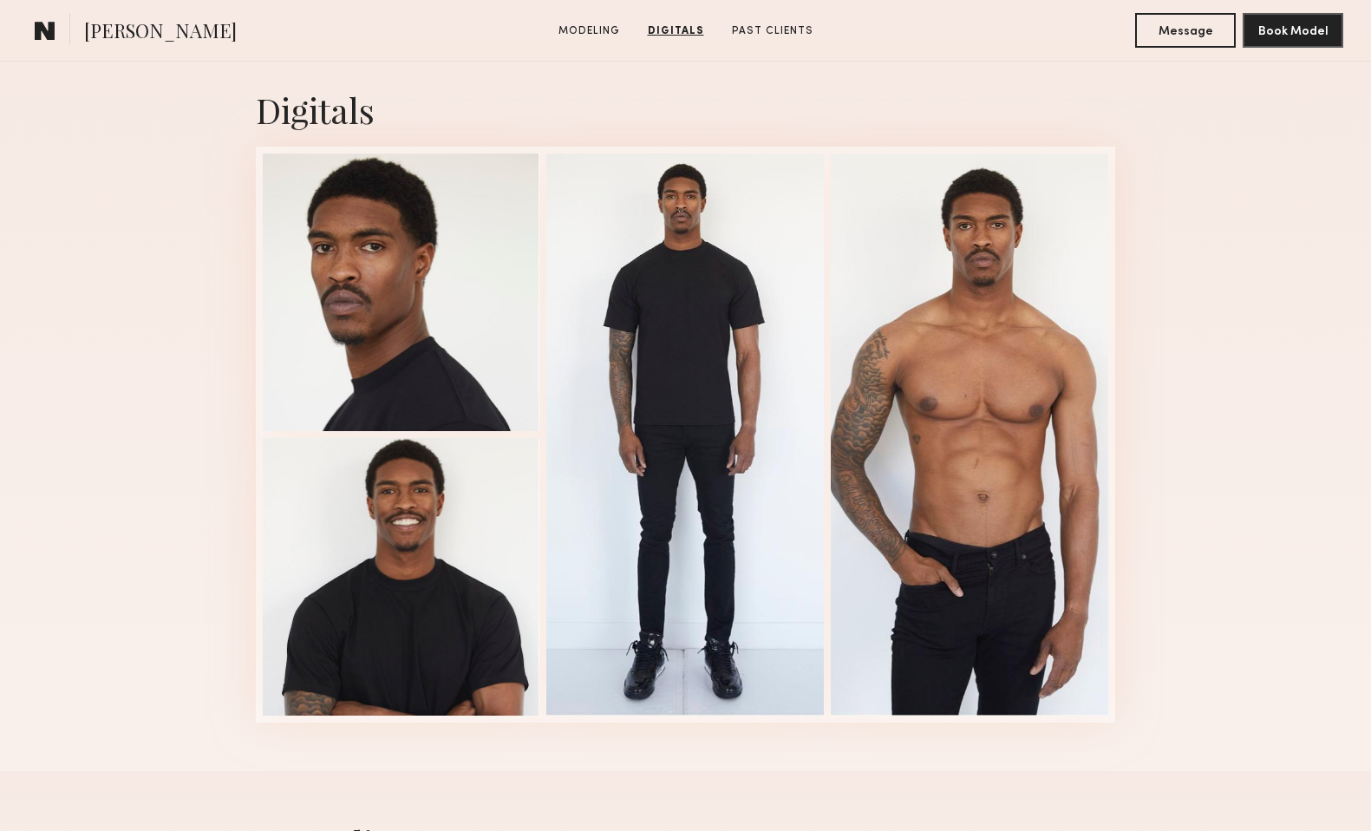
scroll to position [1078, 0]
